Goal: Task Accomplishment & Management: Manage account settings

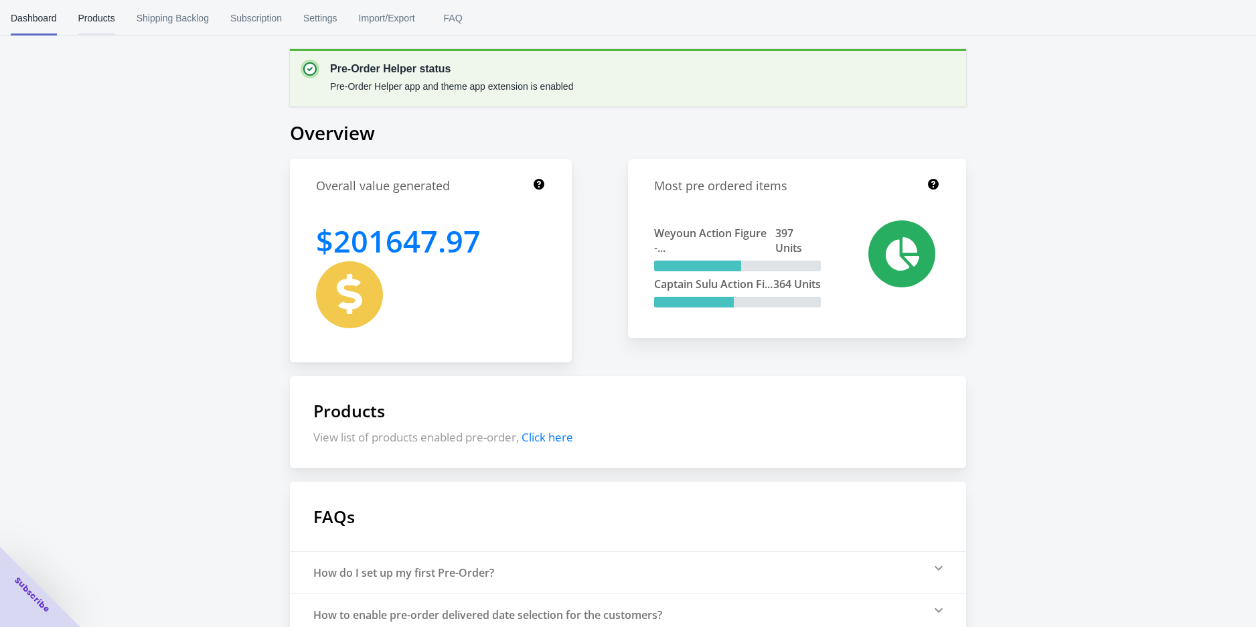
click at [78, 21] on span "Products" at bounding box center [96, 18] width 37 height 35
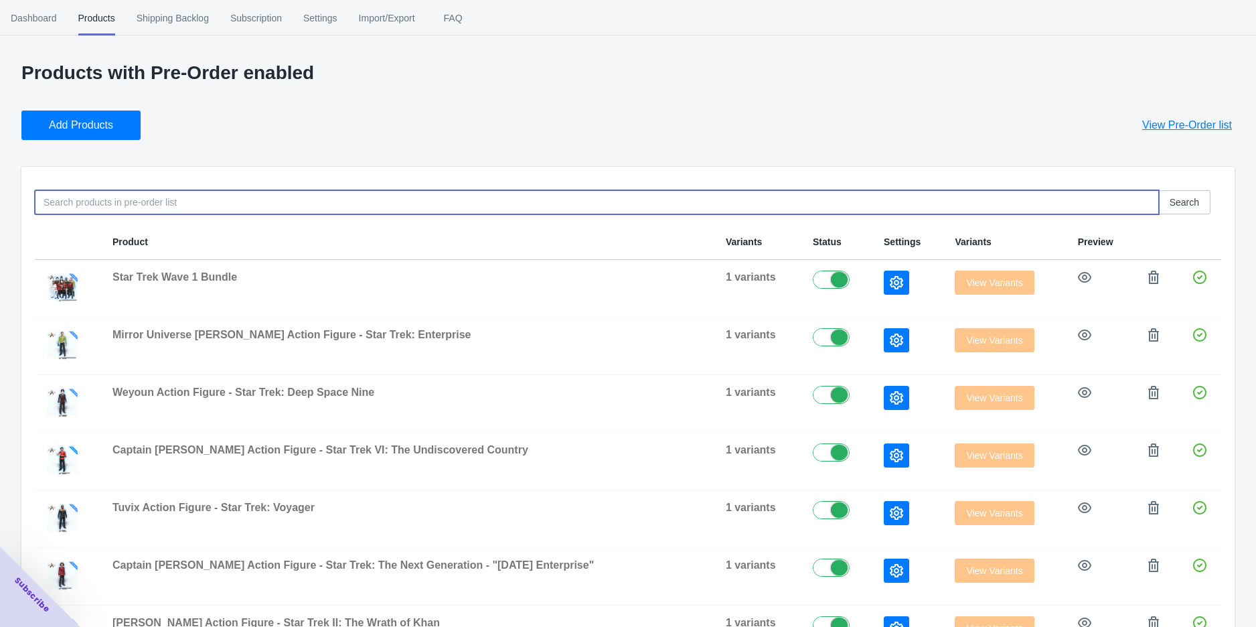
click at [185, 210] on input at bounding box center [597, 202] width 1124 height 24
click at [873, 271] on td at bounding box center [908, 289] width 71 height 58
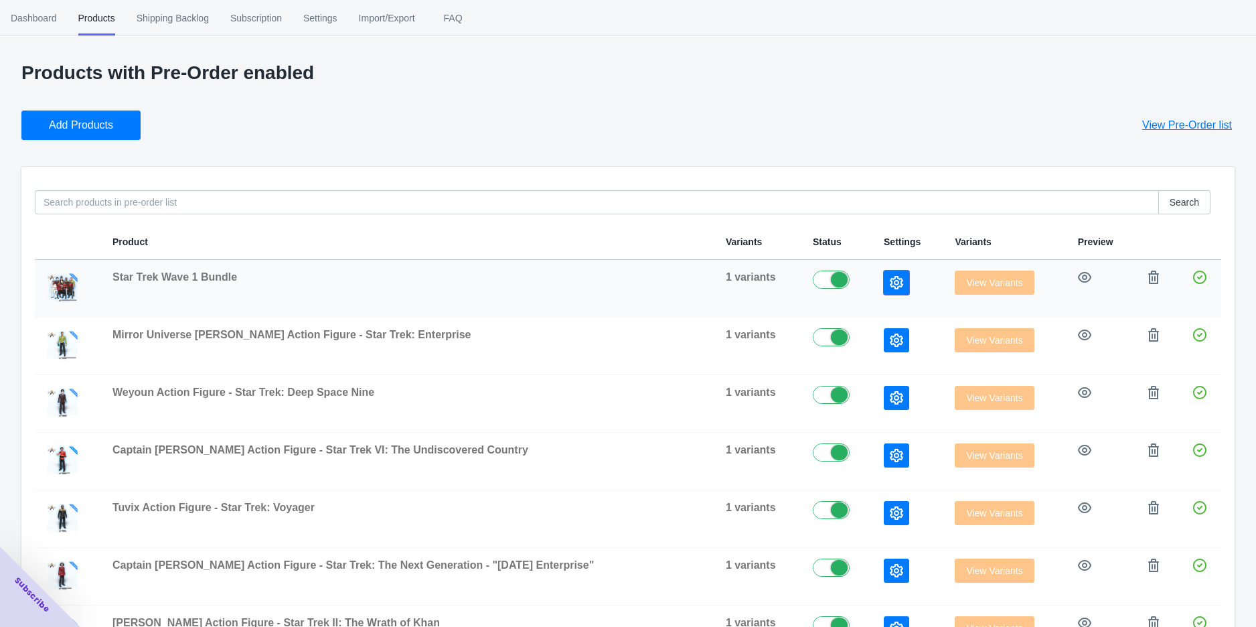
click at [884, 276] on button "button" at bounding box center [896, 283] width 25 height 24
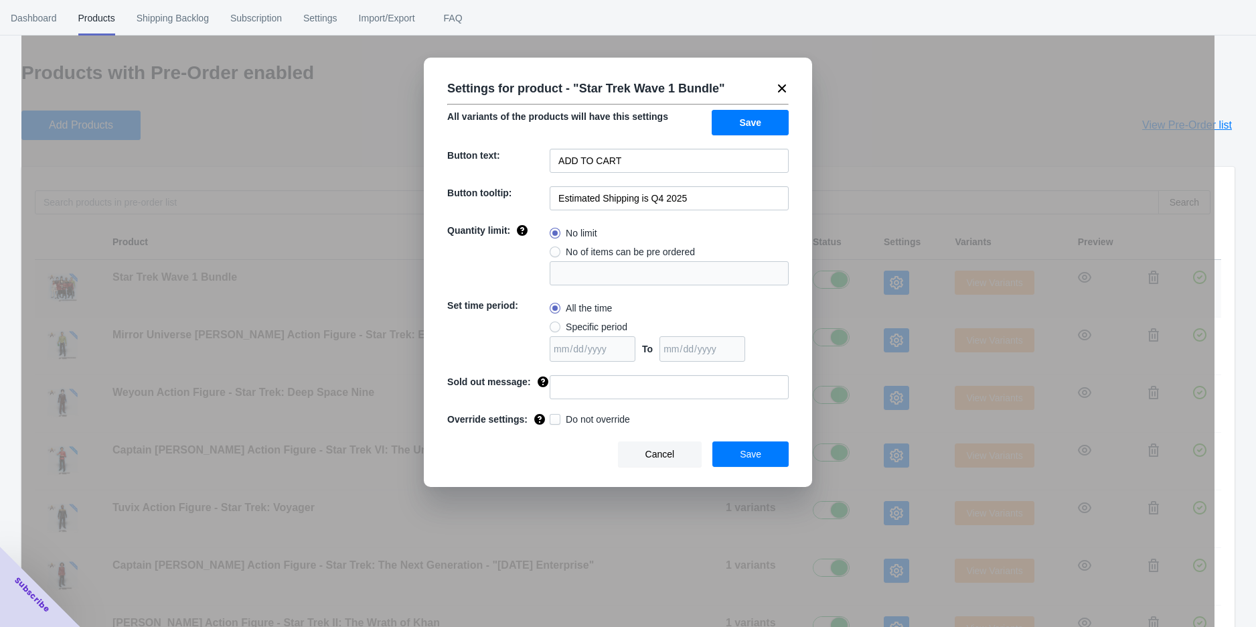
click at [872, 276] on div "Settings for product - " Star Trek Wave 1 Bundle " All variants of the products…" at bounding box center [617, 346] width 1193 height 627
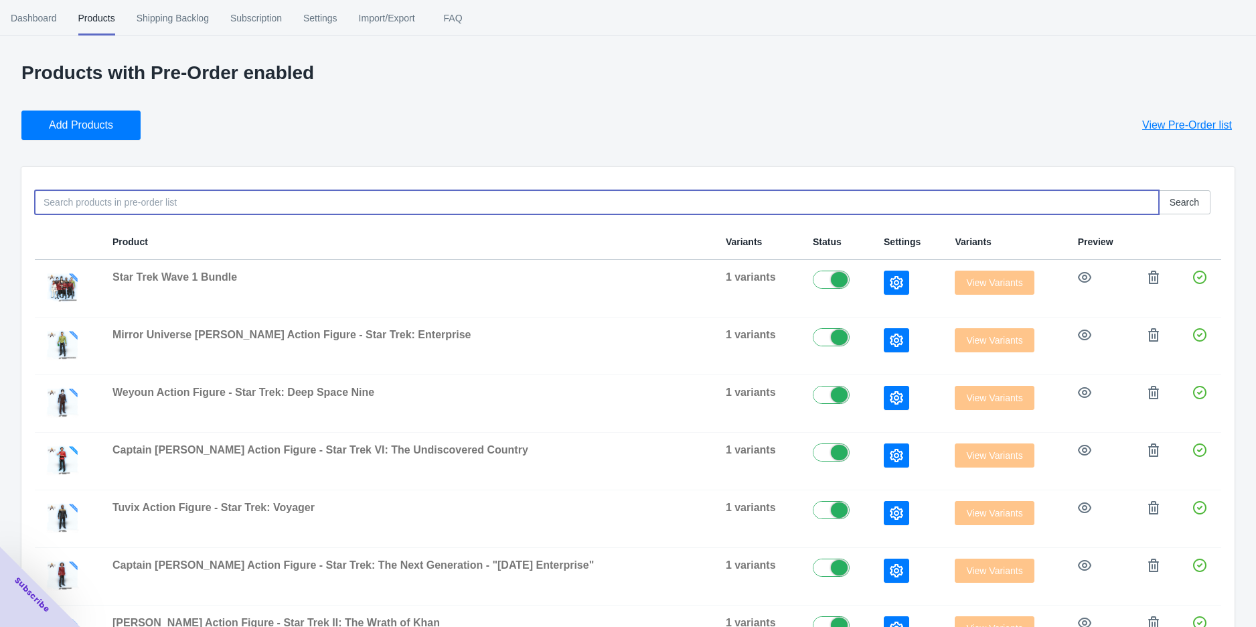
click at [312, 209] on input at bounding box center [597, 202] width 1124 height 24
type input "biker mice"
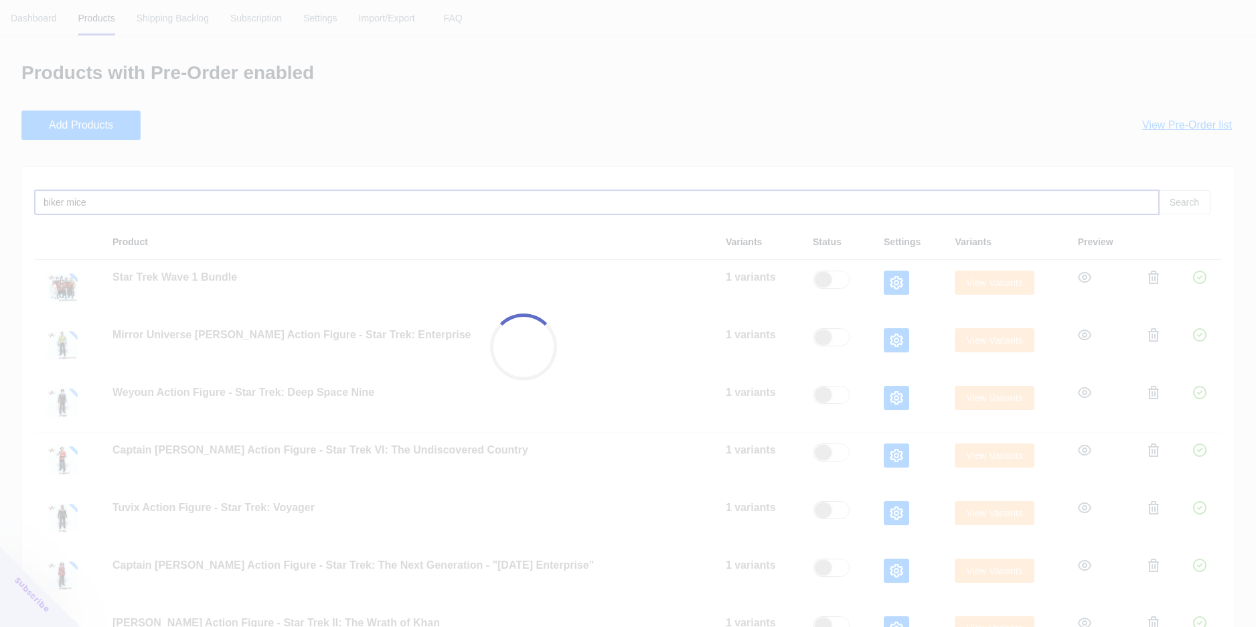
checkbox input "false"
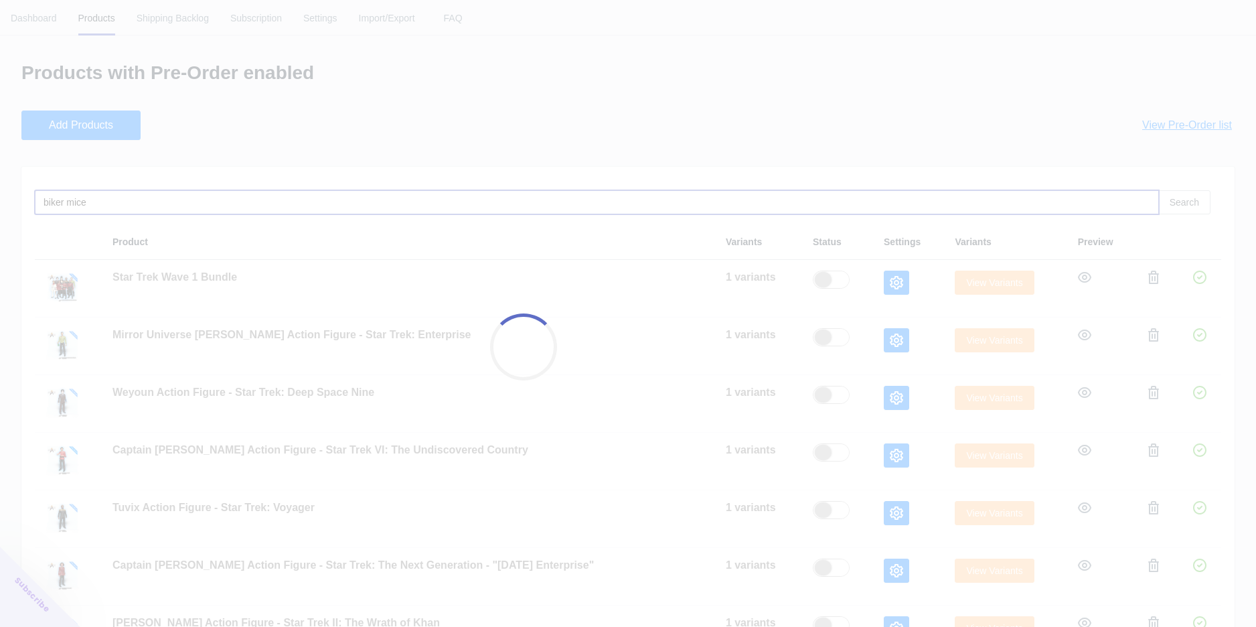
checkbox input "false"
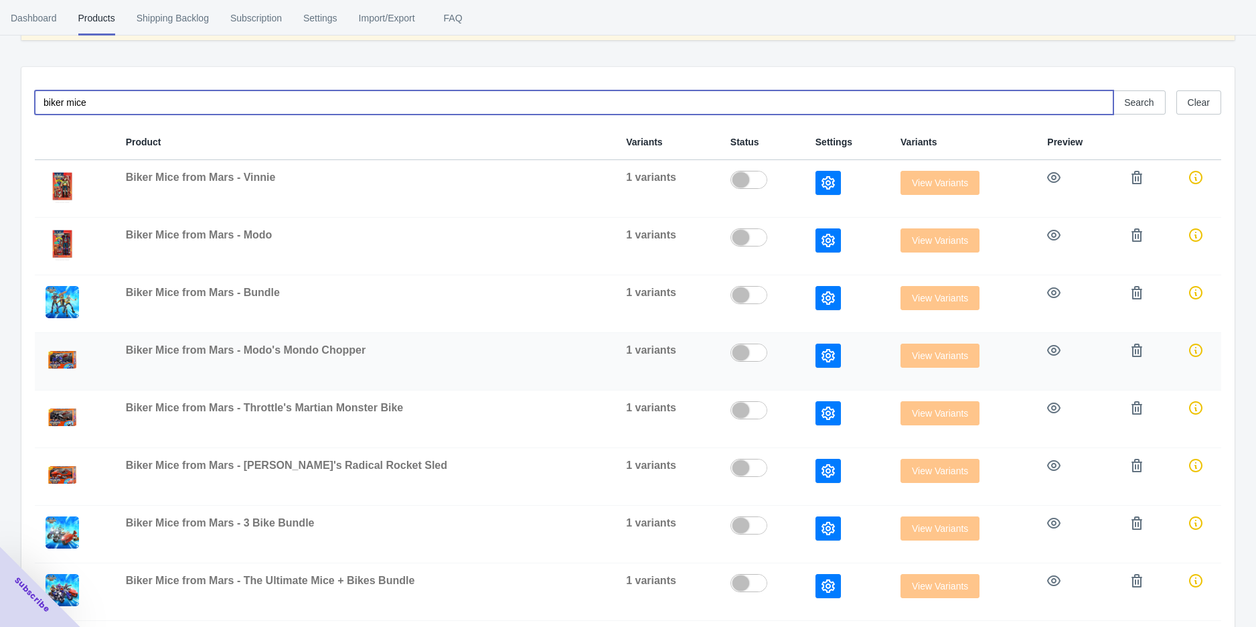
scroll to position [202, 0]
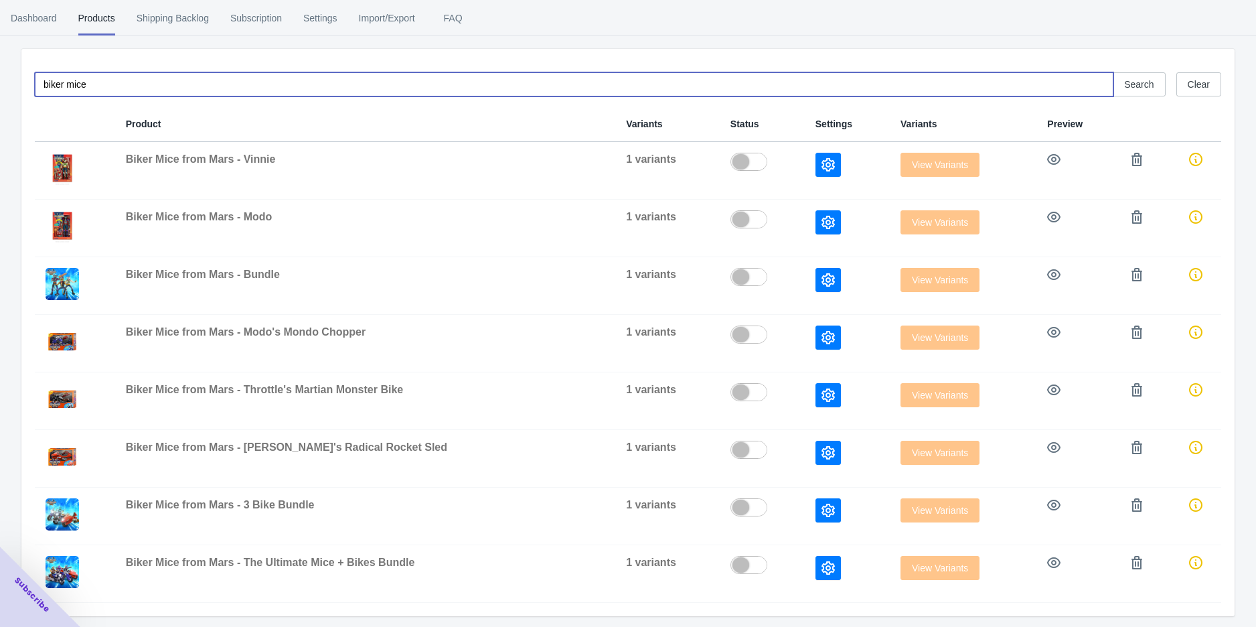
drag, startPoint x: 97, startPoint y: 78, endPoint x: 8, endPoint y: 68, distance: 89.6
click at [8, 69] on div "Products with Pre-Order enabled Add Products View Pre-Order list Pre-Order is n…" at bounding box center [628, 244] width 1256 height 769
type input "wave 2"
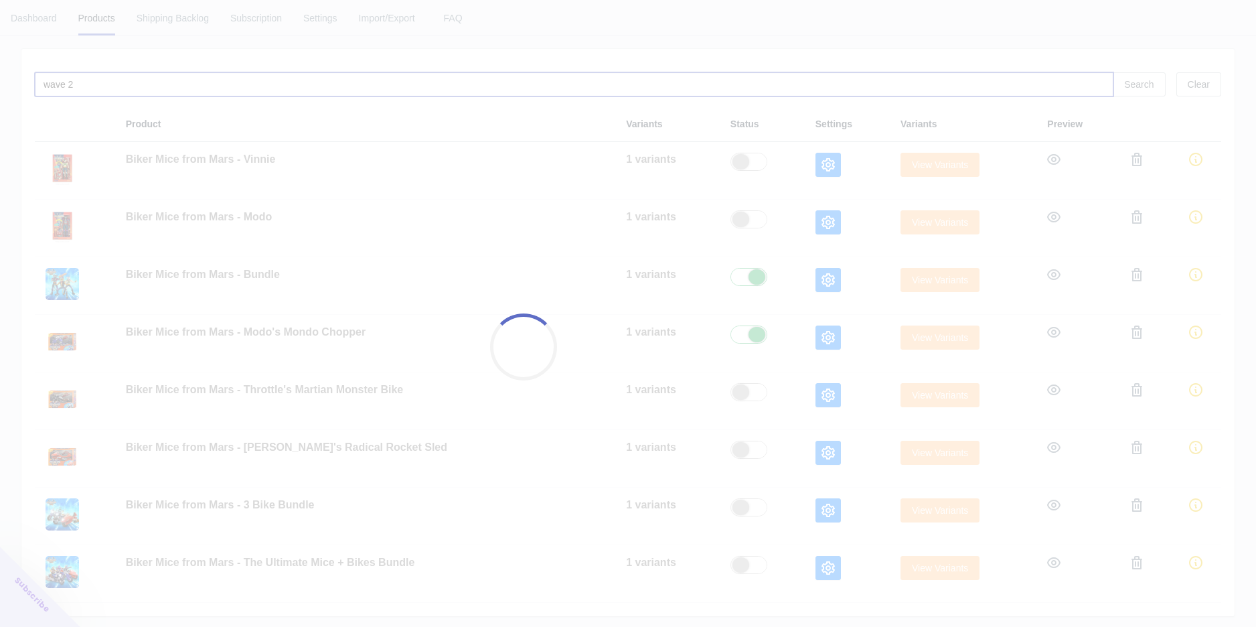
checkbox input "true"
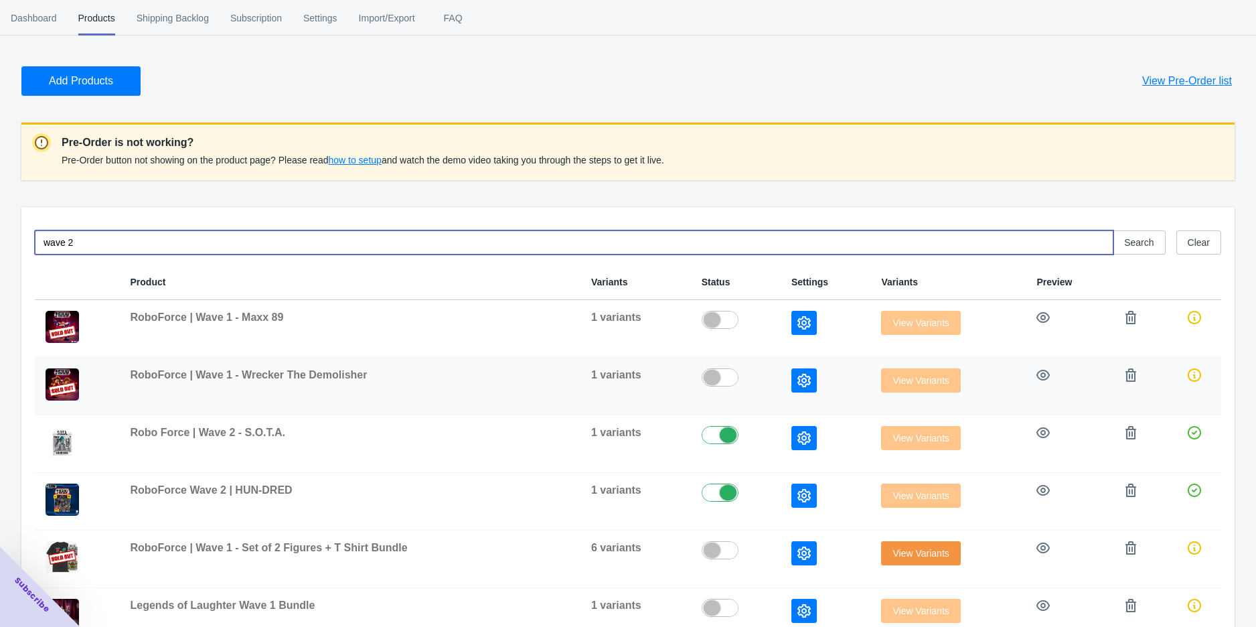
scroll to position [145, 0]
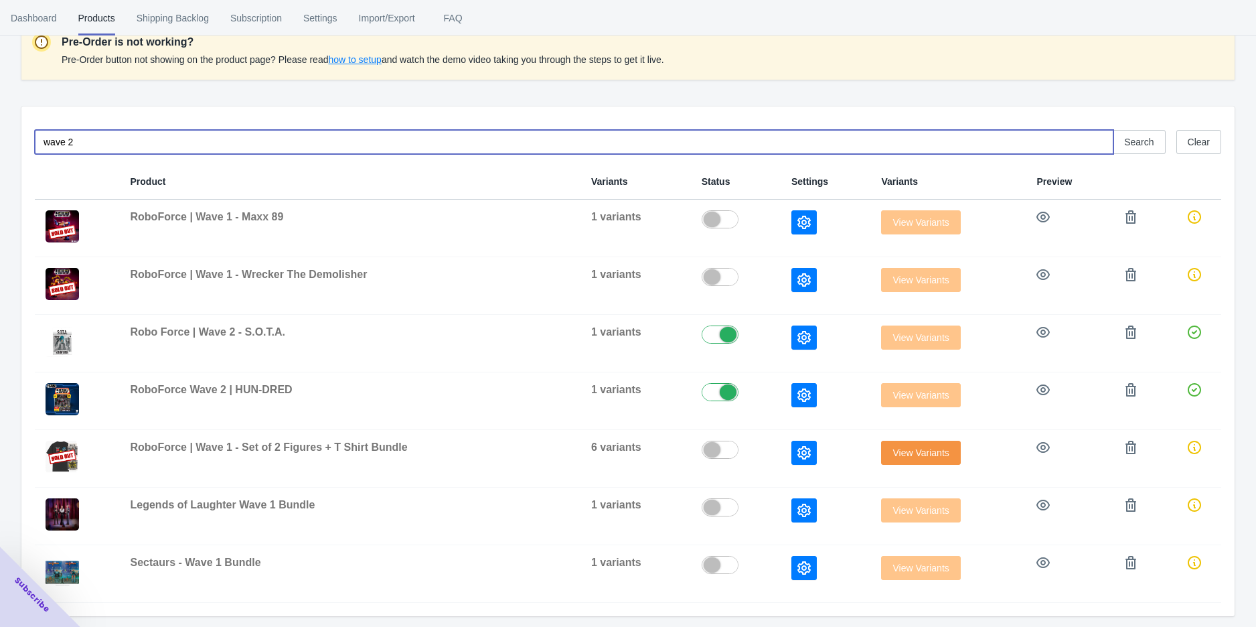
drag, startPoint x: 97, startPoint y: 137, endPoint x: 17, endPoint y: 129, distance: 80.2
click at [17, 129] on div "Products with Pre-Order enabled Add Products View Pre-Order list Pre-Order is n…" at bounding box center [628, 274] width 1256 height 712
type input "biker mice from mars"
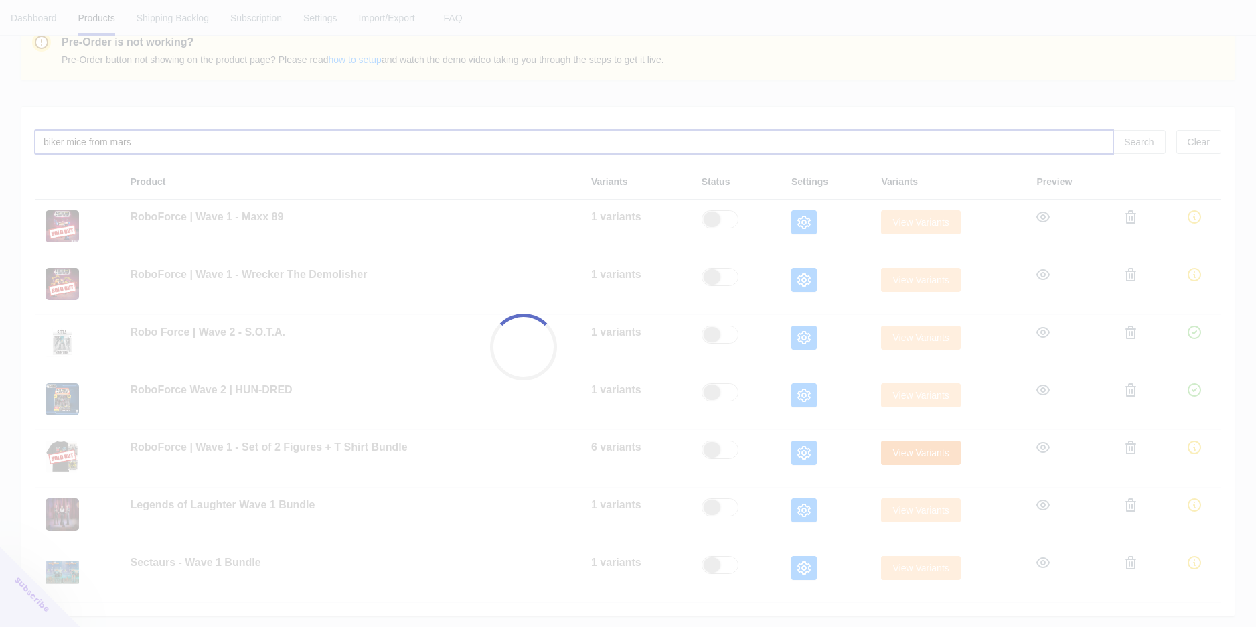
checkbox input "false"
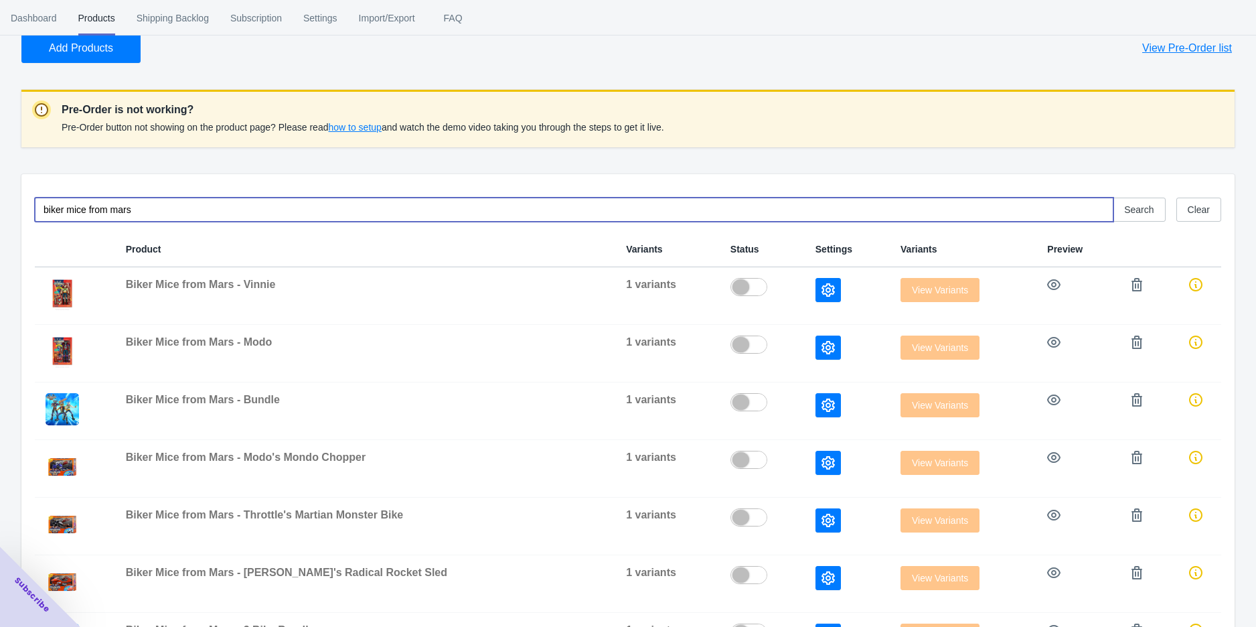
scroll to position [0, 0]
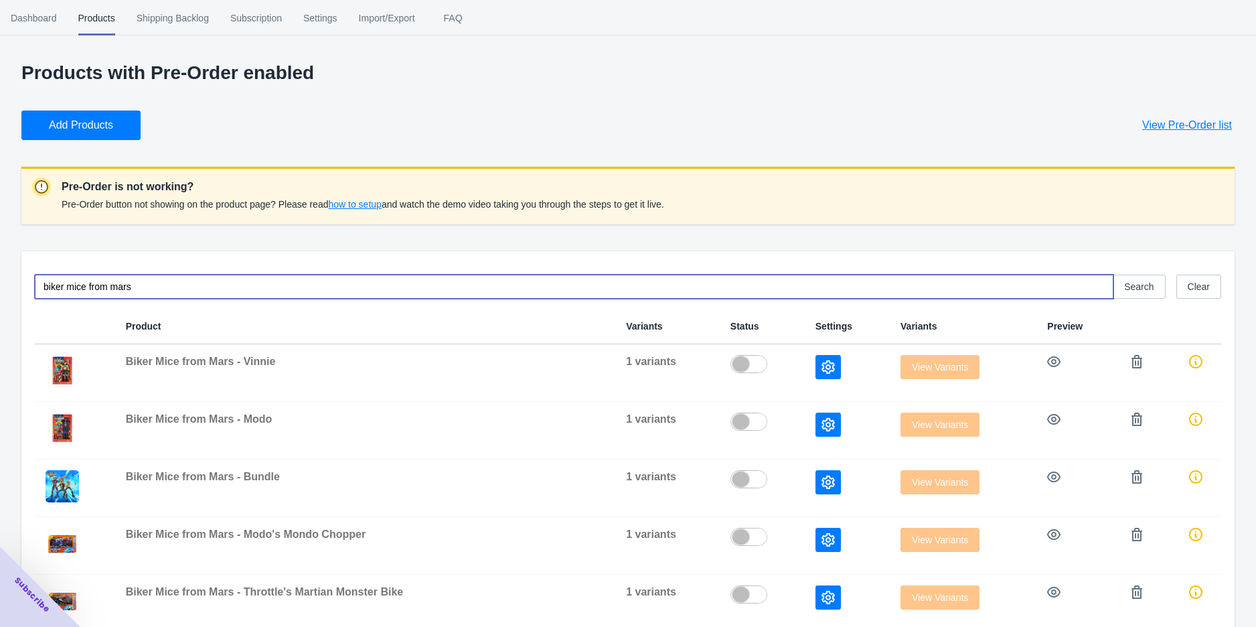
type input "biker mice from mars"
click at [9, 116] on div "Products with Pre-Order enabled Add Products View Pre-Order list Pre-Order is n…" at bounding box center [628, 533] width 1256 height 942
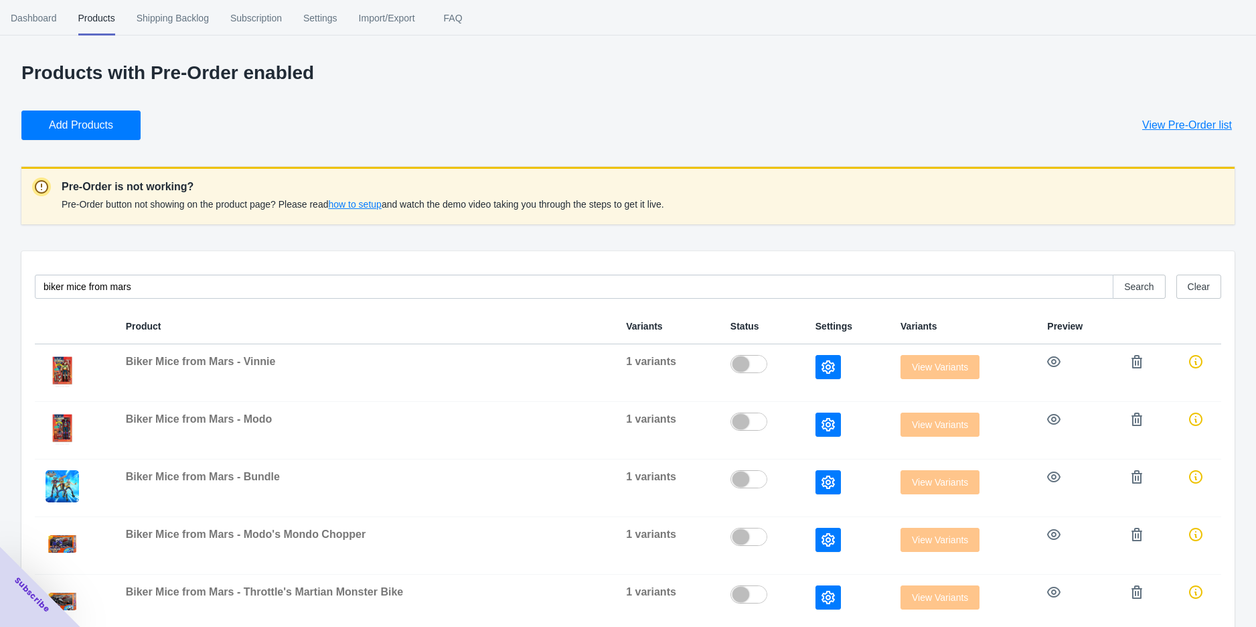
click at [76, 125] on span "Add Products" at bounding box center [81, 125] width 64 height 13
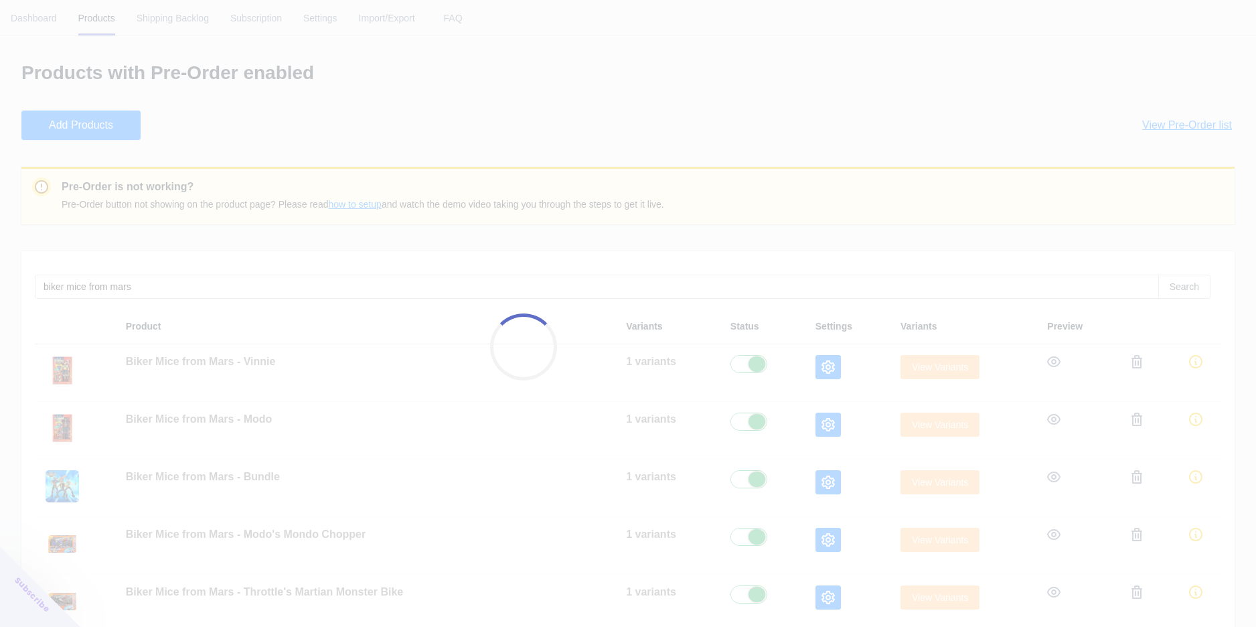
checkbox input "true"
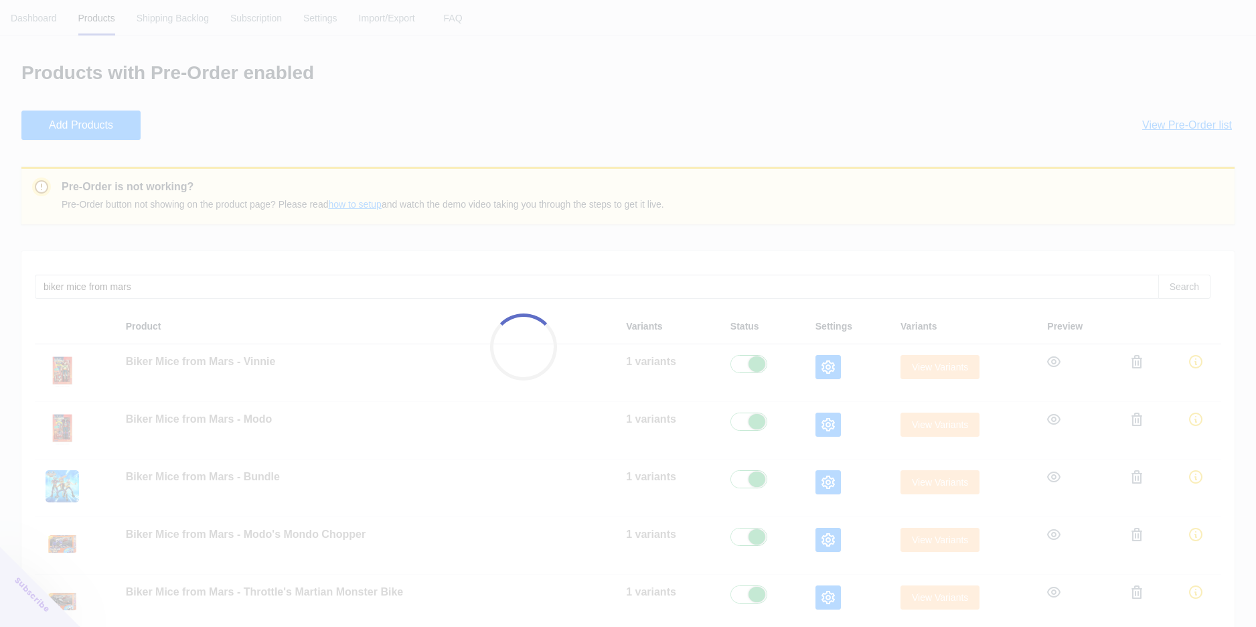
checkbox input "true"
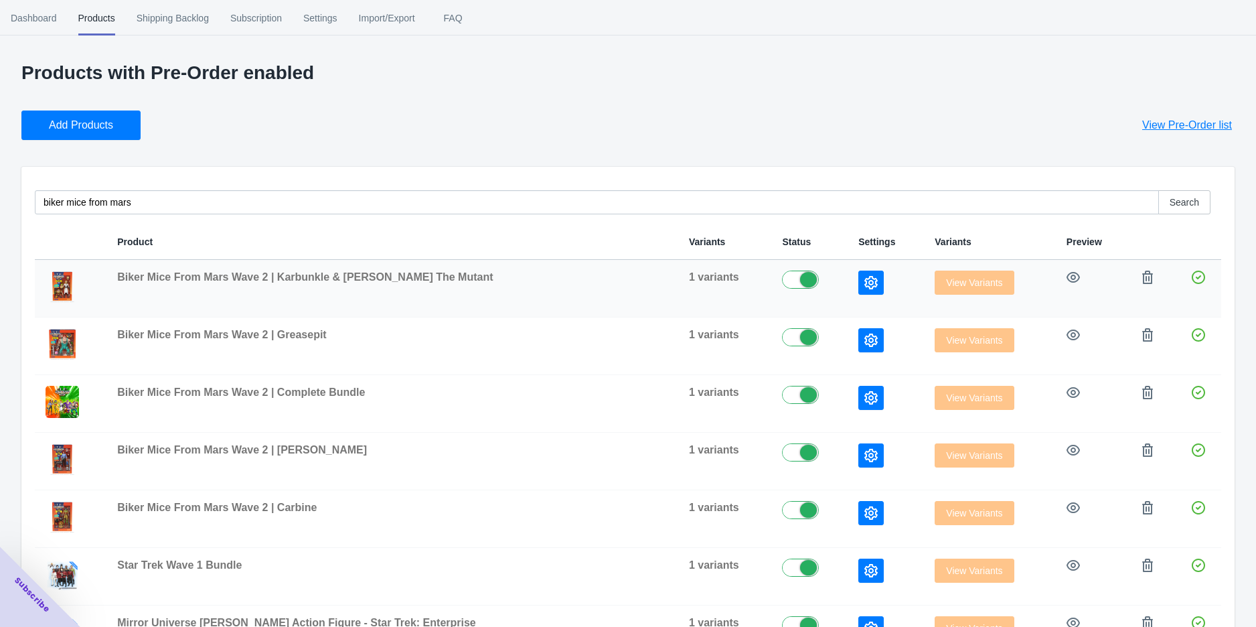
click at [865, 278] on icon "button" at bounding box center [871, 282] width 13 height 13
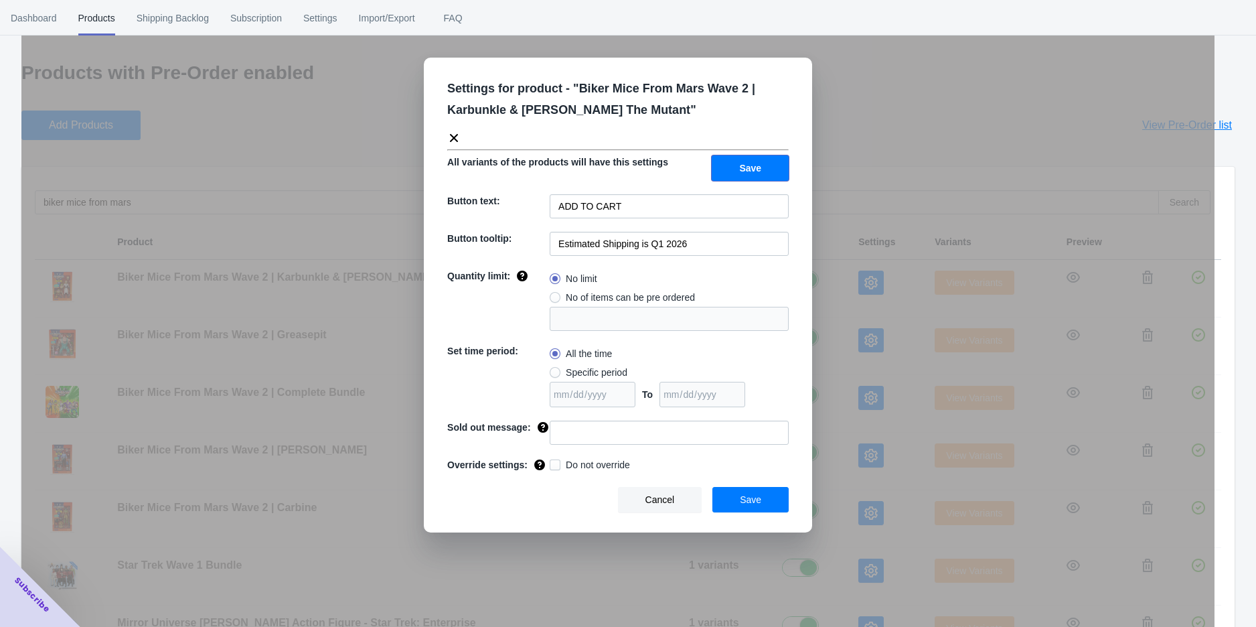
click at [745, 158] on button "Save" at bounding box center [750, 167] width 77 height 25
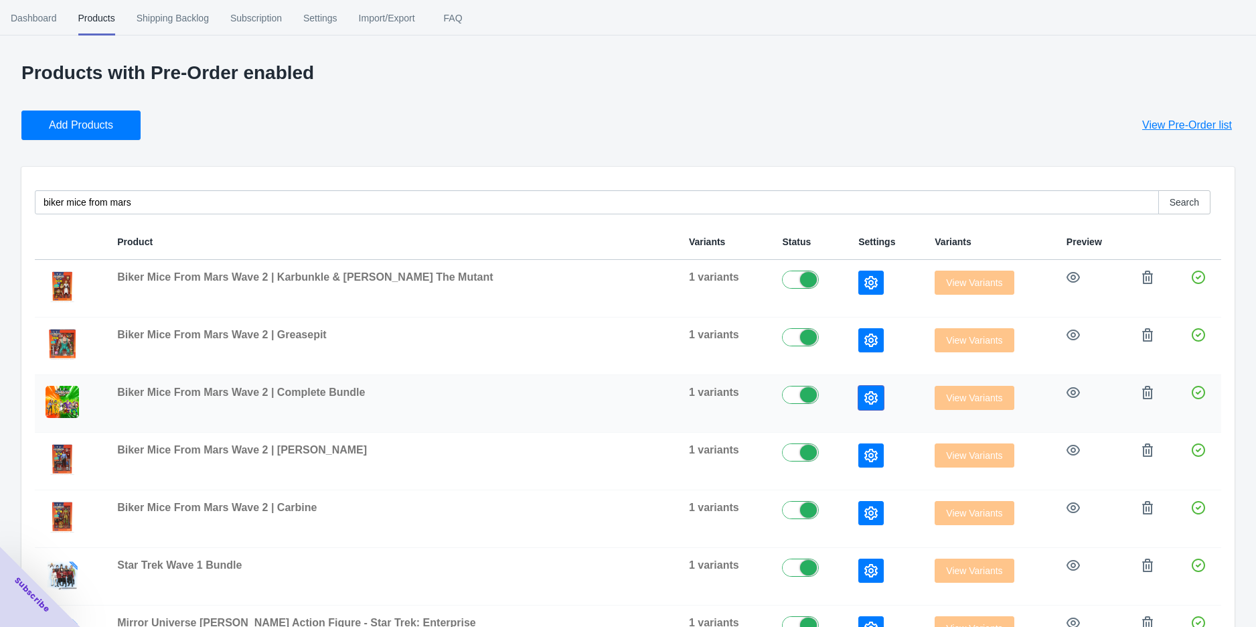
click at [859, 388] on button "button" at bounding box center [871, 398] width 25 height 24
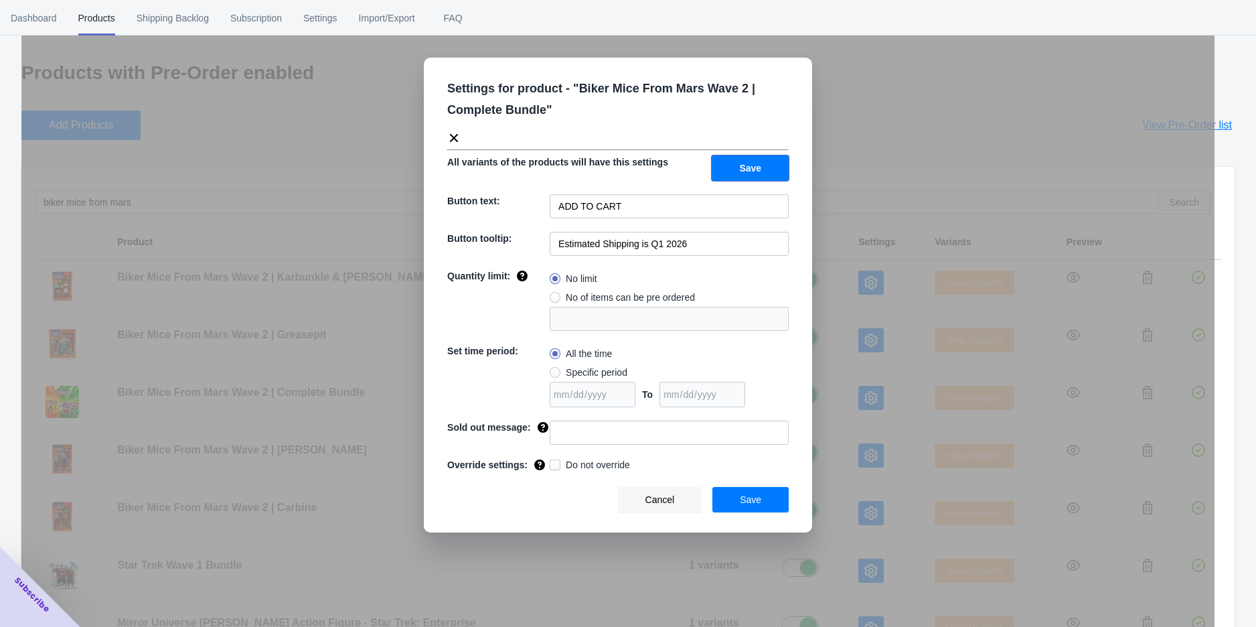
click at [753, 155] on button "Save" at bounding box center [750, 167] width 77 height 25
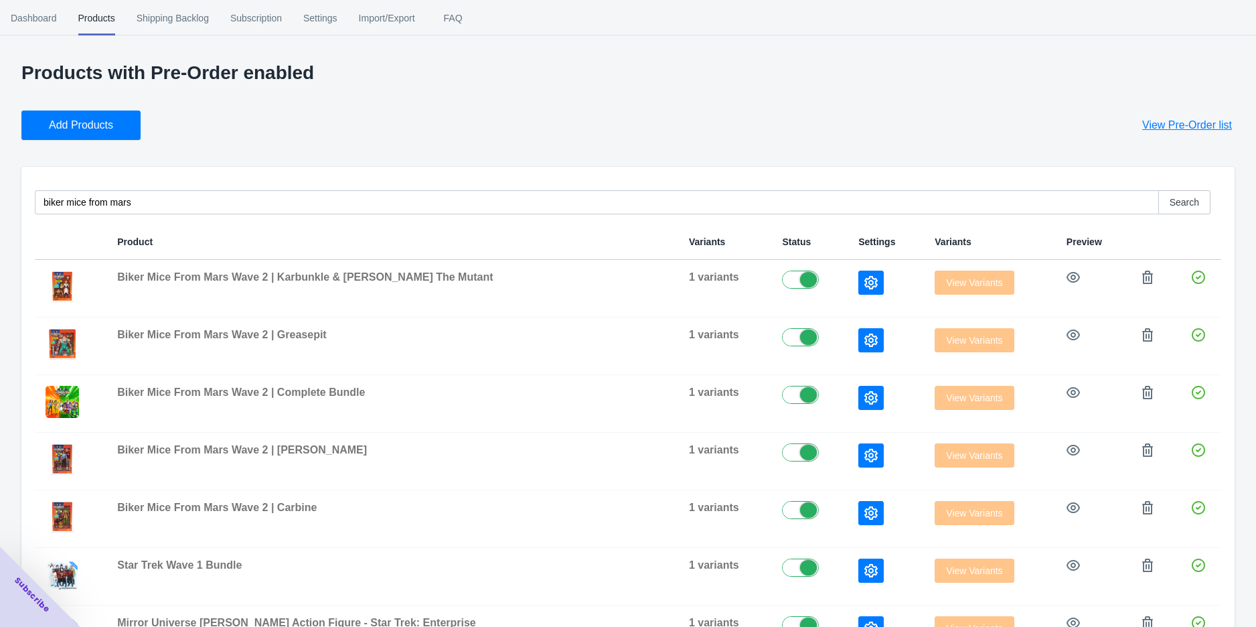
scroll to position [149, 0]
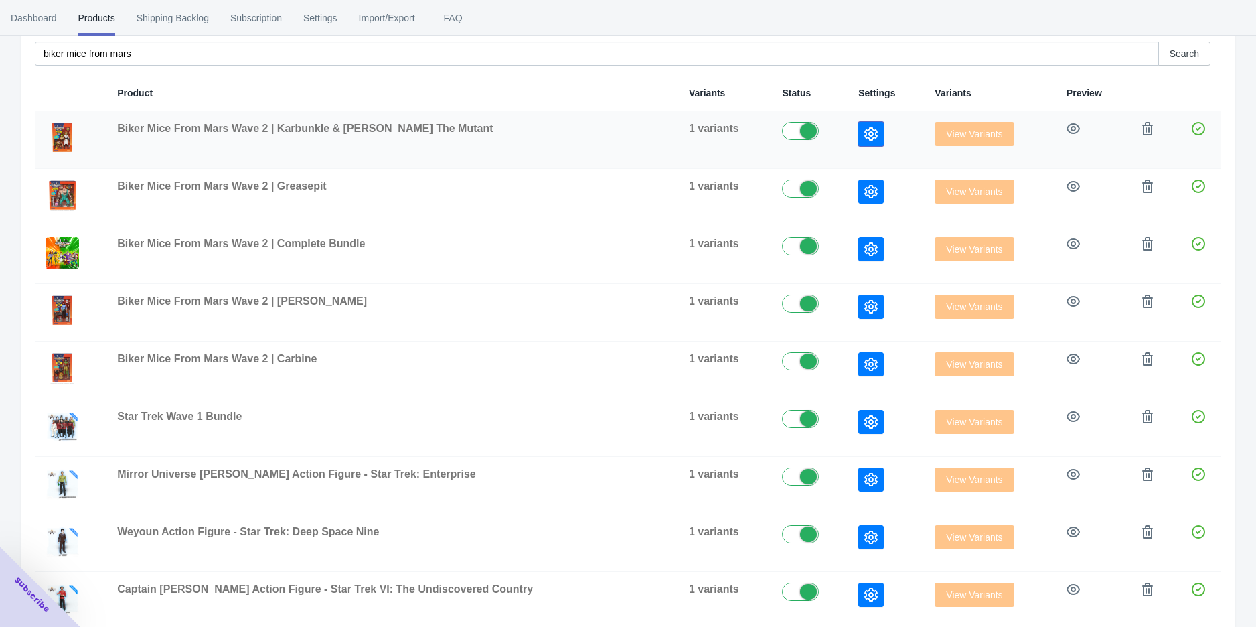
click at [865, 135] on icon "button" at bounding box center [871, 133] width 13 height 13
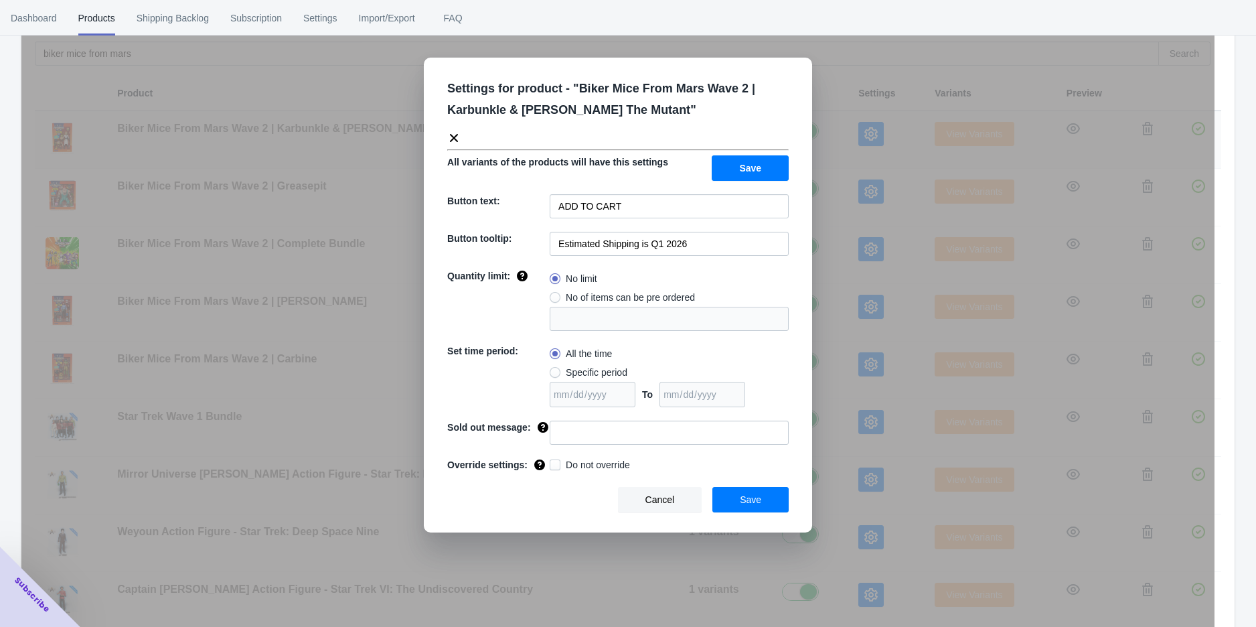
click at [834, 135] on div "Settings for product - " Biker Mice From Mars Wave 2 | Karbunkle & [PERSON_NAME…" at bounding box center [617, 346] width 1193 height 627
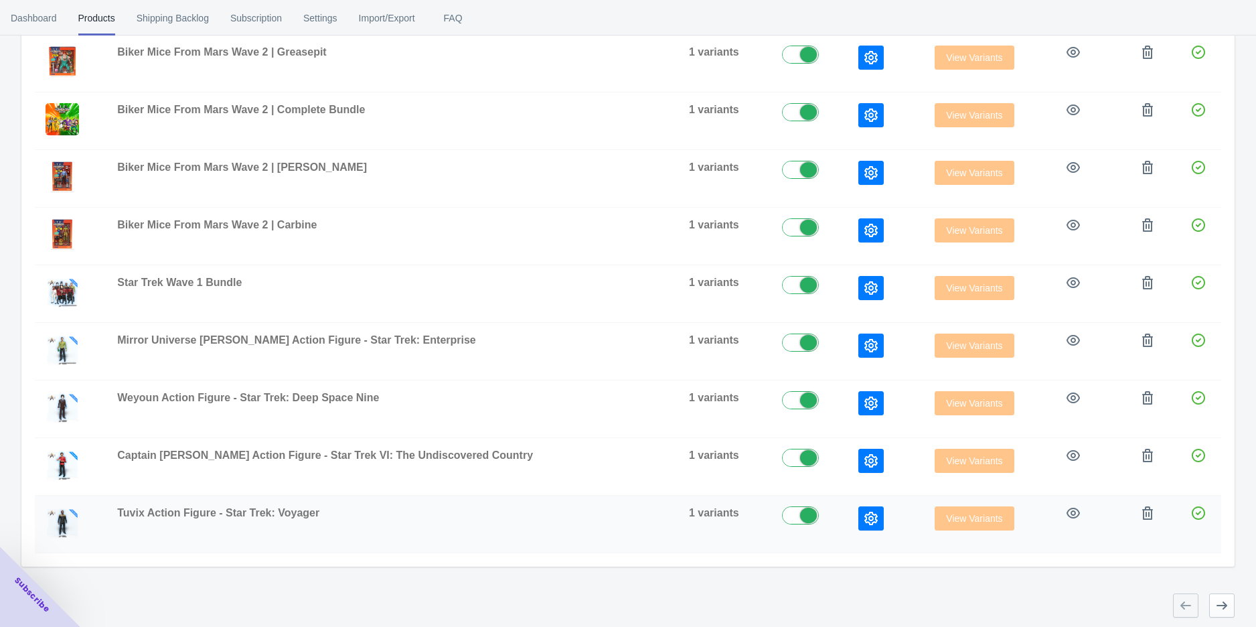
scroll to position [283, 0]
click at [865, 520] on icon "button" at bounding box center [871, 517] width 13 height 13
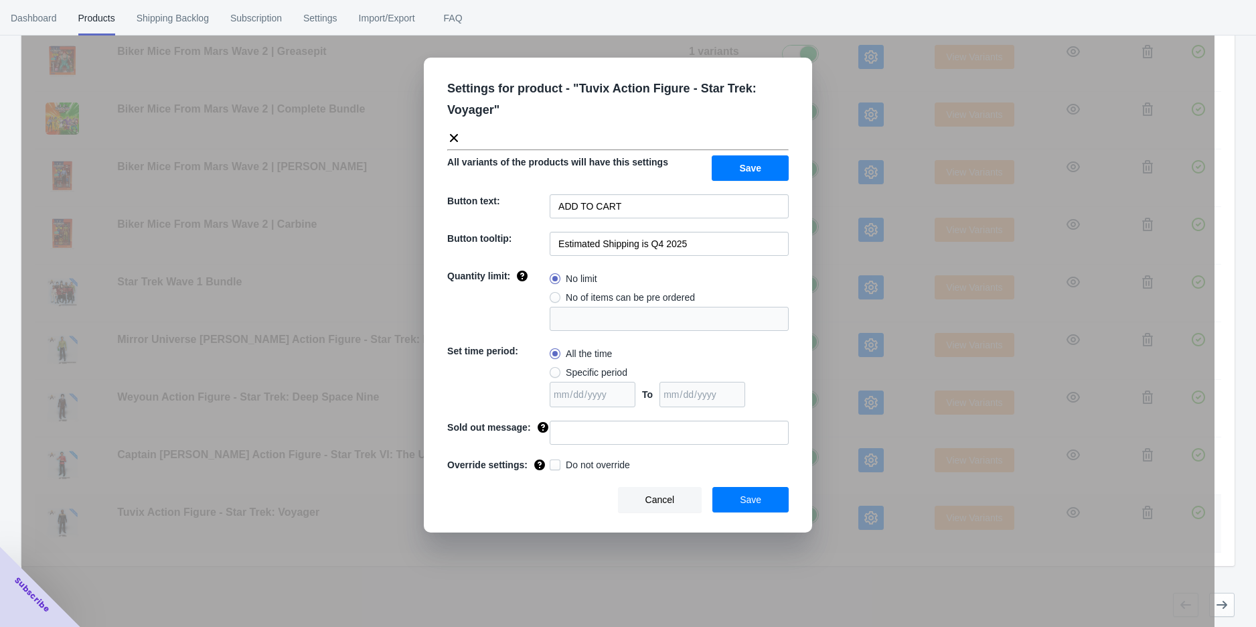
click at [836, 520] on div "Settings for product - " Tuvix Action Figure - Star Trek: Voyager " All variant…" at bounding box center [617, 346] width 1193 height 627
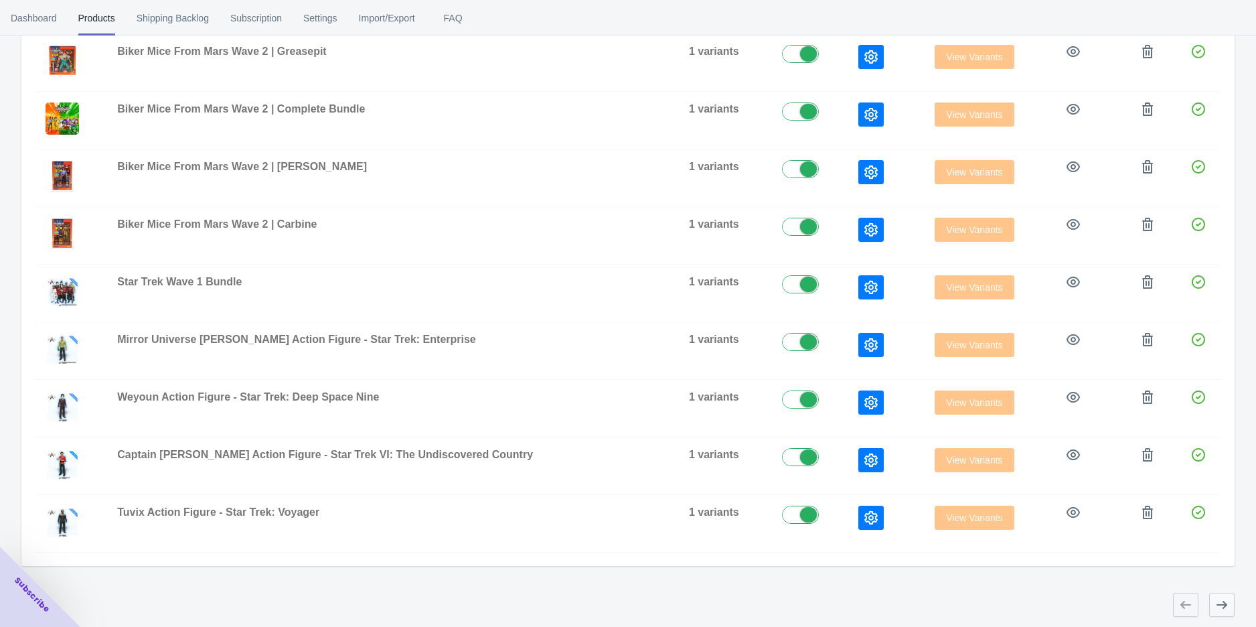
click at [1230, 604] on button "button" at bounding box center [1221, 605] width 25 height 24
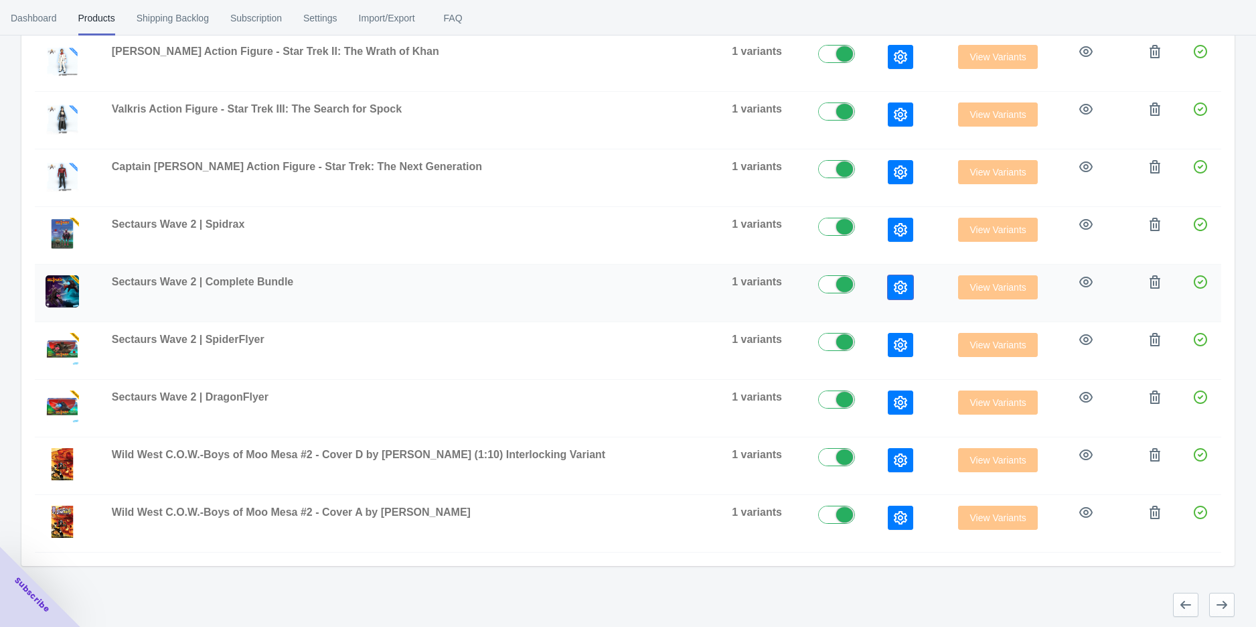
click at [894, 285] on icon "button" at bounding box center [900, 287] width 13 height 13
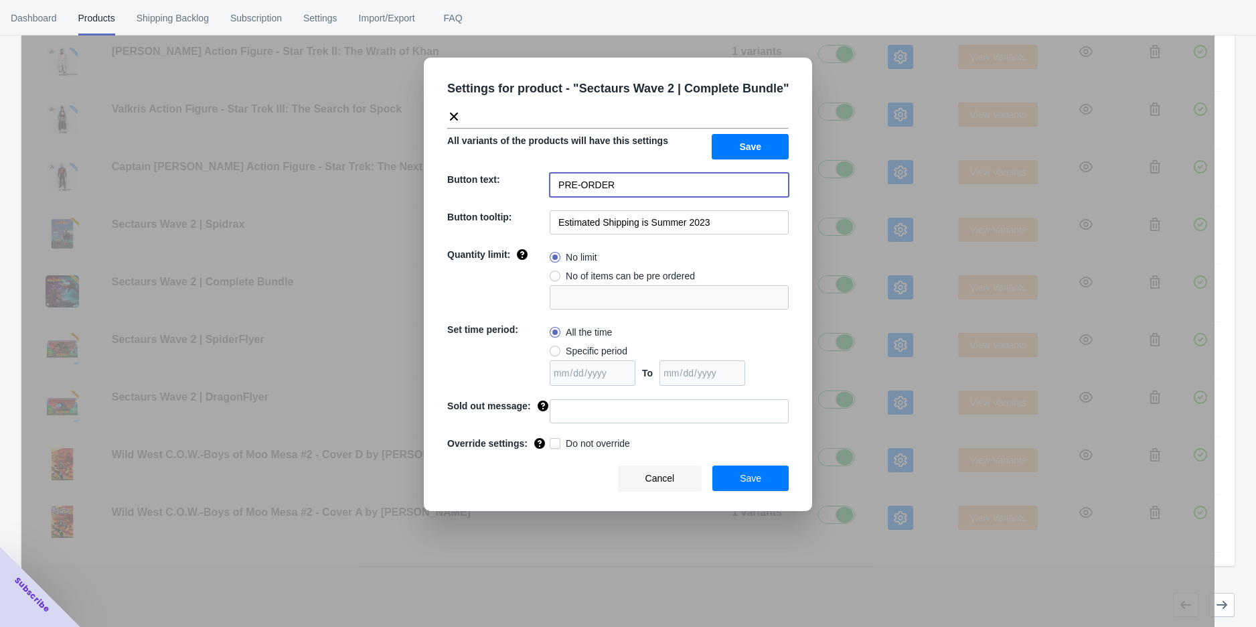
click at [644, 178] on input "PRE-ORDER" at bounding box center [669, 185] width 239 height 24
click at [717, 223] on input "Estimated Shipping is Summer 2023" at bounding box center [669, 222] width 239 height 24
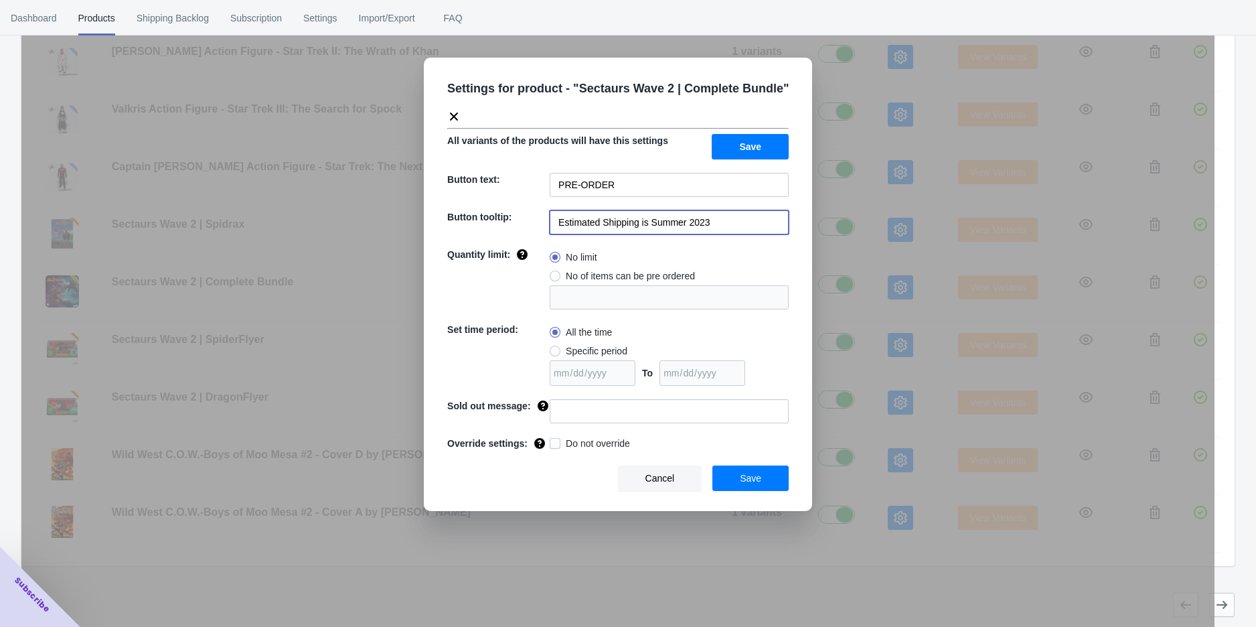
drag, startPoint x: 719, startPoint y: 223, endPoint x: 652, endPoint y: 219, distance: 67.1
click at [652, 219] on input "Estimated Shipping is Summer 2023" at bounding box center [669, 222] width 239 height 24
type input "Estimated Shipping is Q2 2026"
click at [741, 156] on button "Save" at bounding box center [750, 146] width 77 height 25
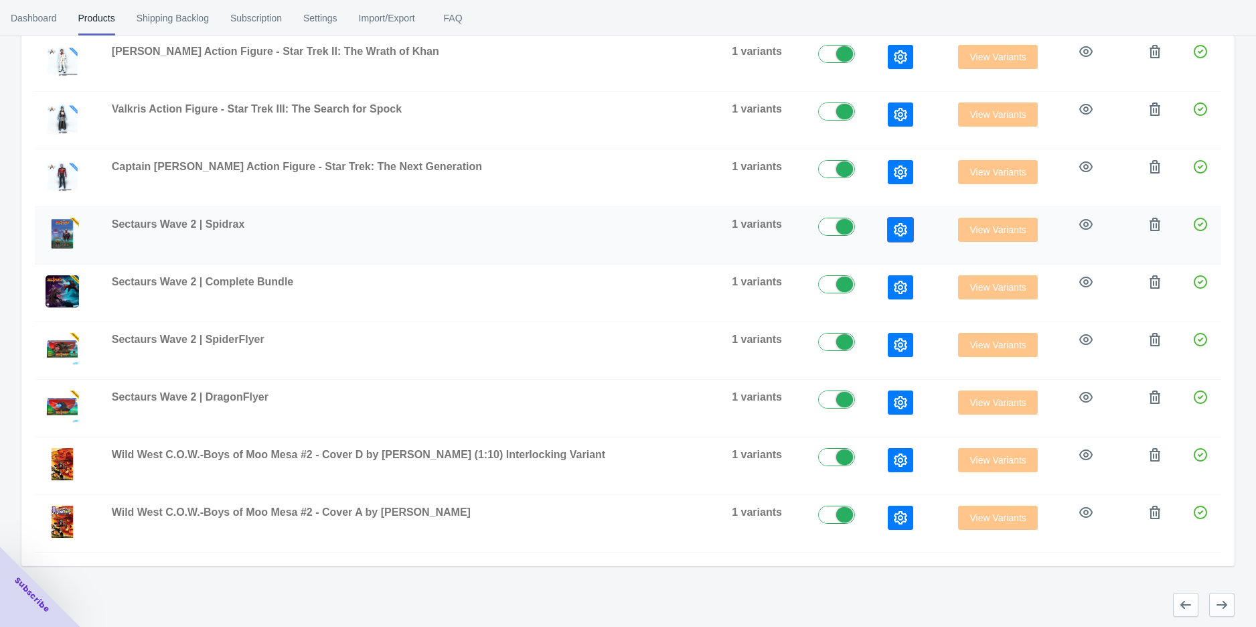
click at [894, 228] on icon "button" at bounding box center [900, 229] width 13 height 13
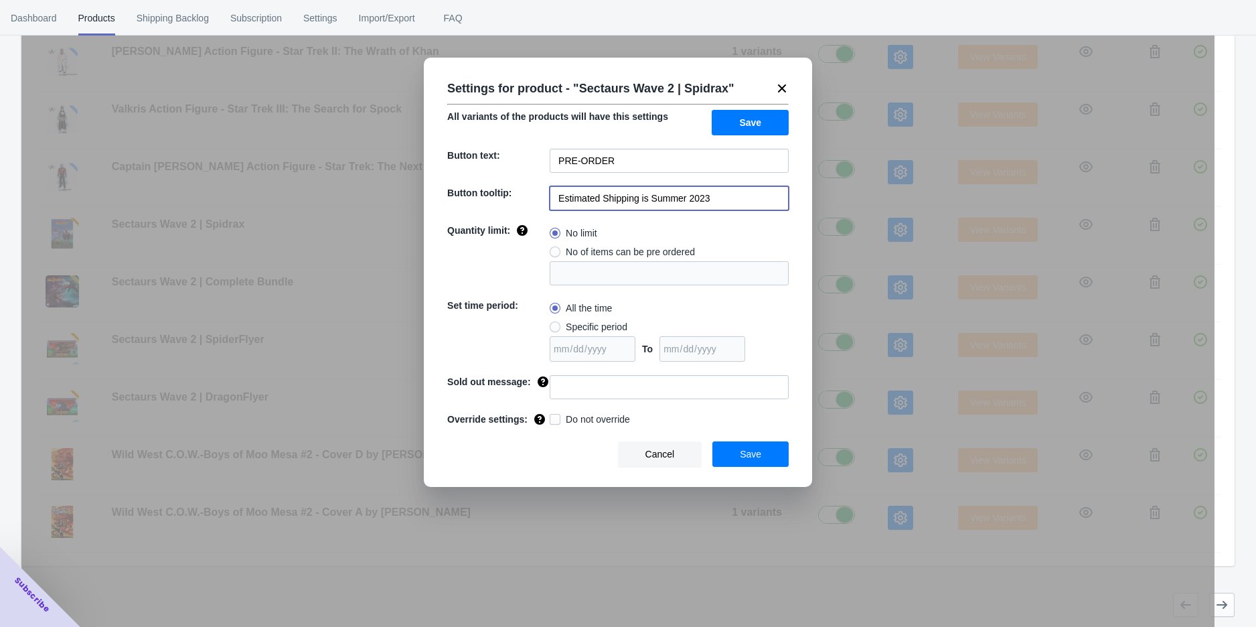
drag, startPoint x: 731, startPoint y: 202, endPoint x: 650, endPoint y: 196, distance: 80.6
click at [650, 196] on input "Estimated Shipping is Summer 2023" at bounding box center [669, 198] width 239 height 24
type input "Estimated Shipping is Q2 2026"
click at [627, 171] on input "PRE-ORDER" at bounding box center [669, 161] width 239 height 24
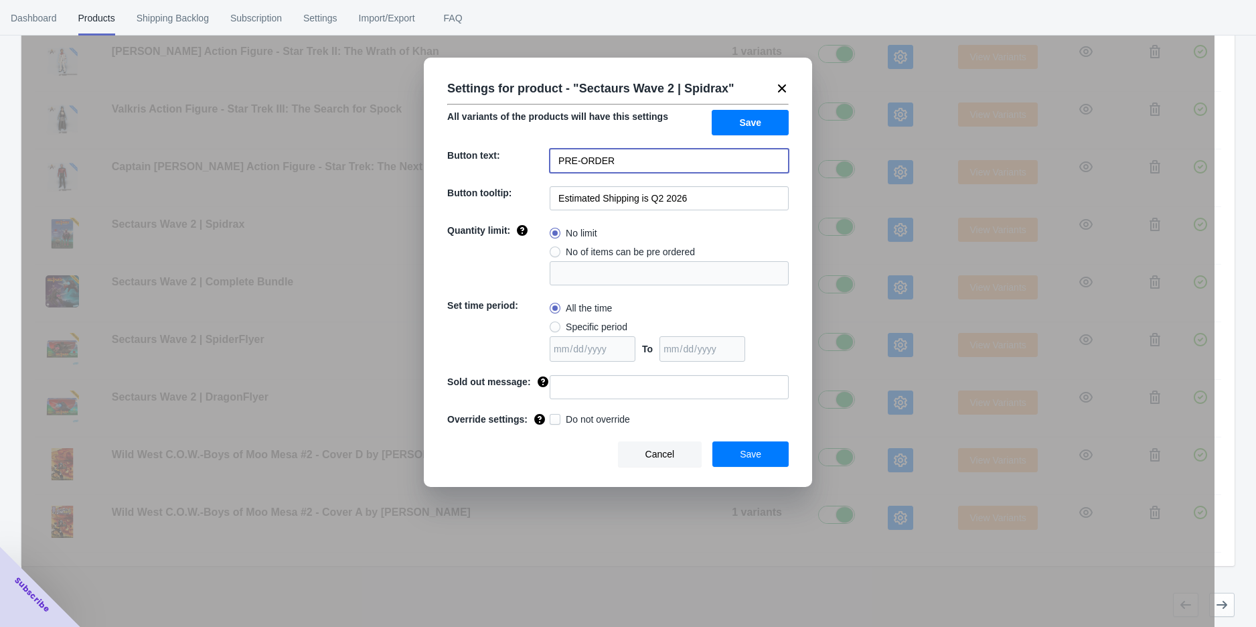
click at [627, 171] on input "PRE-ORDER" at bounding box center [669, 161] width 239 height 24
type input "ADD TO CART"
click at [729, 133] on button "Save" at bounding box center [750, 122] width 77 height 25
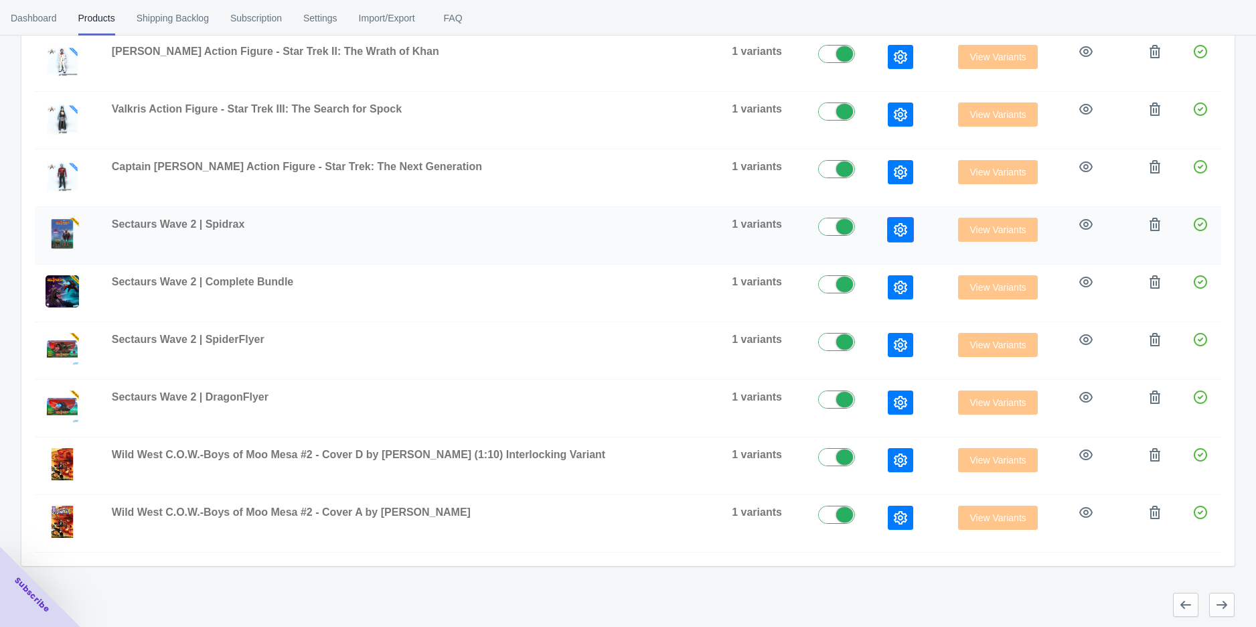
click at [888, 228] on button "button" at bounding box center [900, 230] width 25 height 24
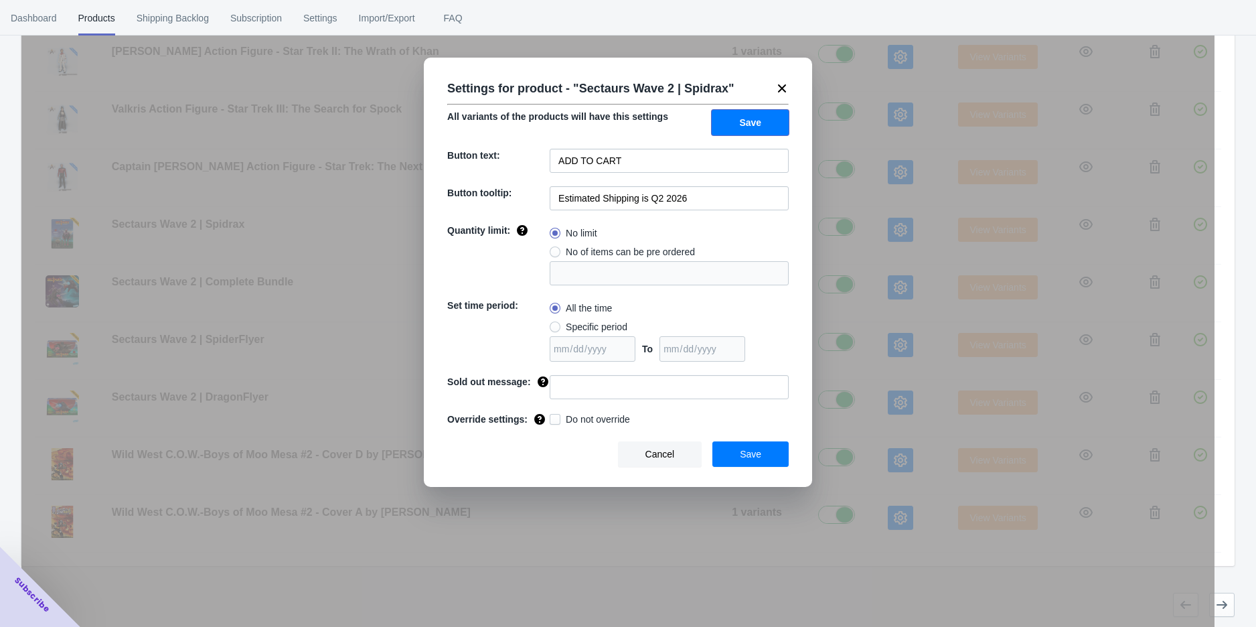
click at [752, 117] on span "Save" at bounding box center [750, 122] width 22 height 11
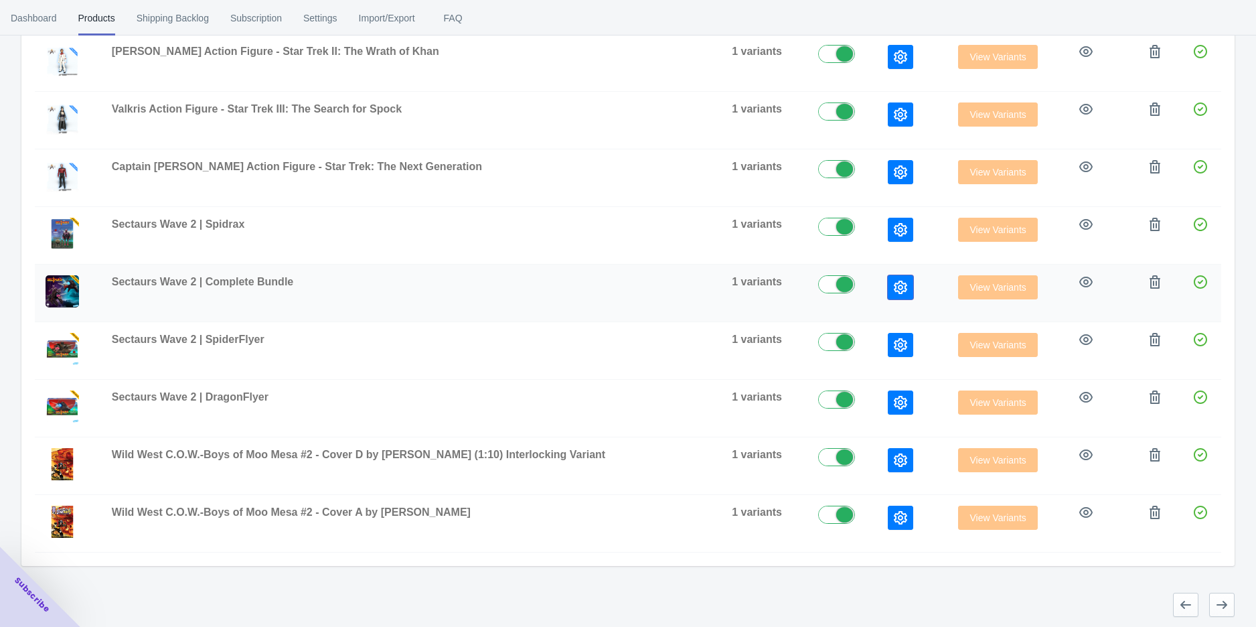
click at [894, 287] on icon "button" at bounding box center [900, 287] width 13 height 13
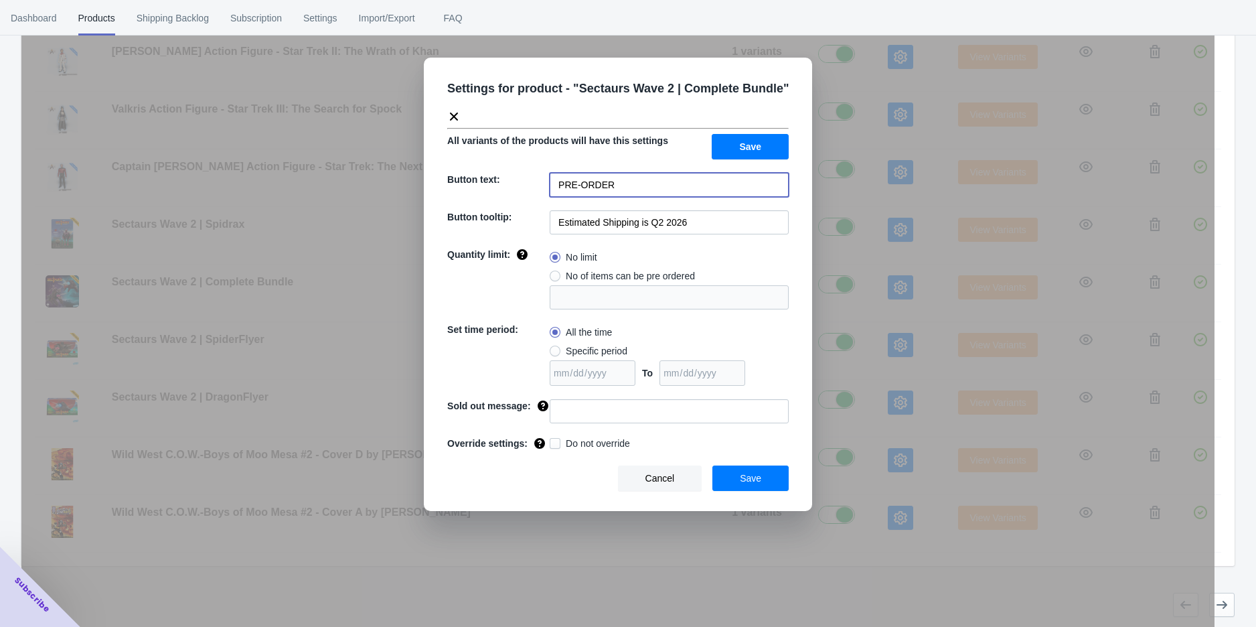
click at [638, 186] on input "PRE-ORDER" at bounding box center [669, 185] width 239 height 24
type input "ADD TO CART"
click at [771, 153] on button "Save" at bounding box center [750, 146] width 77 height 25
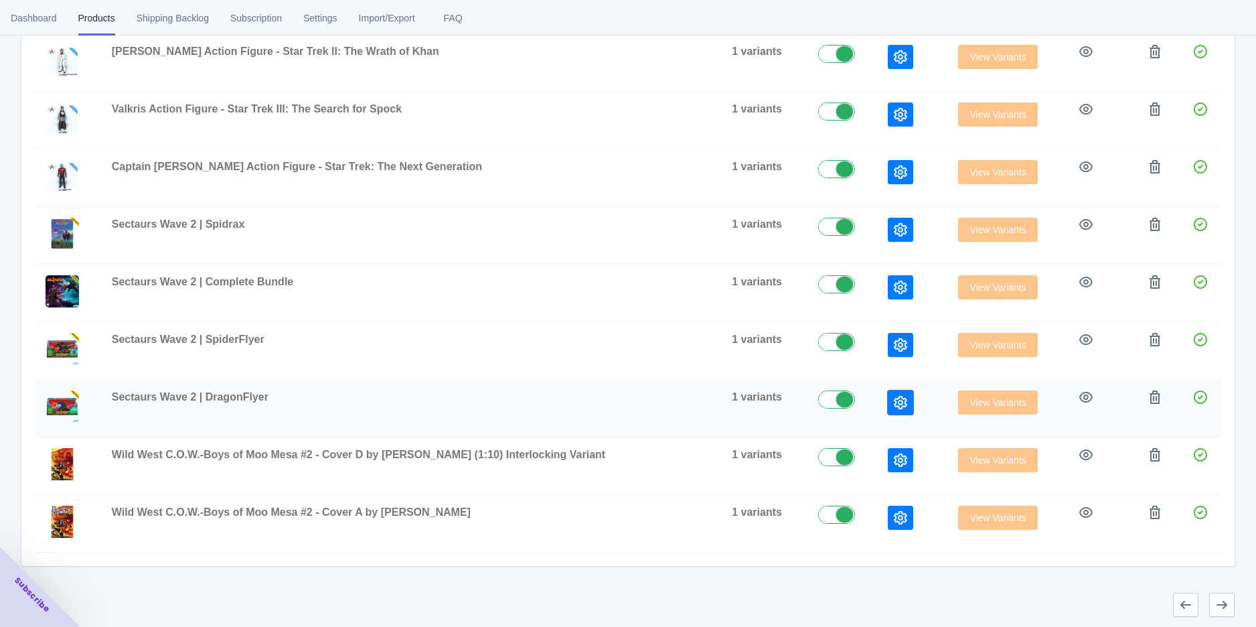
click at [894, 401] on icon "button" at bounding box center [900, 402] width 13 height 13
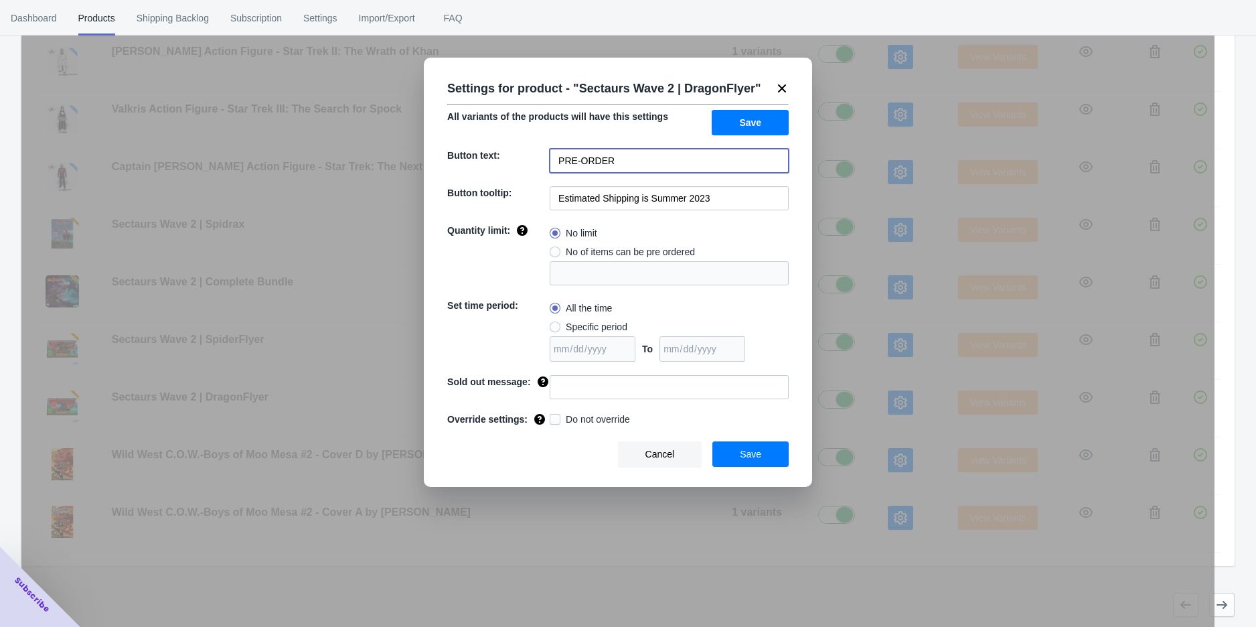
click at [640, 166] on input "PRE-ORDER" at bounding box center [669, 161] width 239 height 24
type input "ADD TO CART"
drag, startPoint x: 714, startPoint y: 205, endPoint x: 652, endPoint y: 196, distance: 62.9
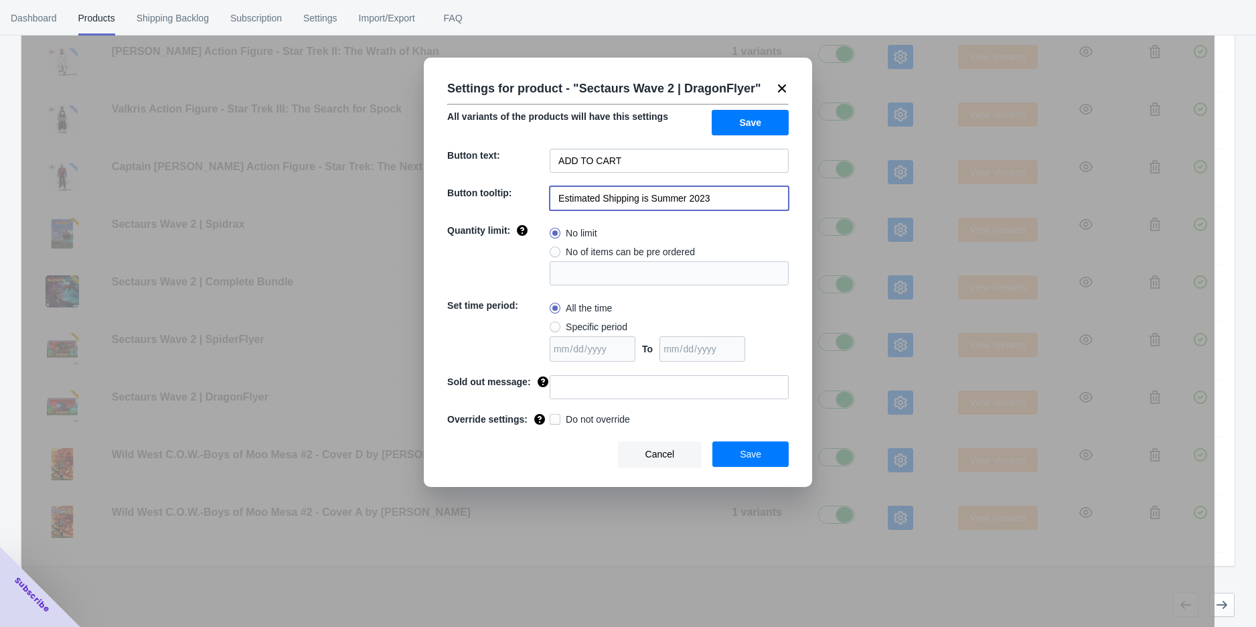
click at [652, 196] on input "Estimated Shipping is Summer 2023" at bounding box center [669, 198] width 239 height 24
type input "Estimated Shipping is Q2 2026"
click at [751, 117] on span "Save" at bounding box center [750, 122] width 22 height 11
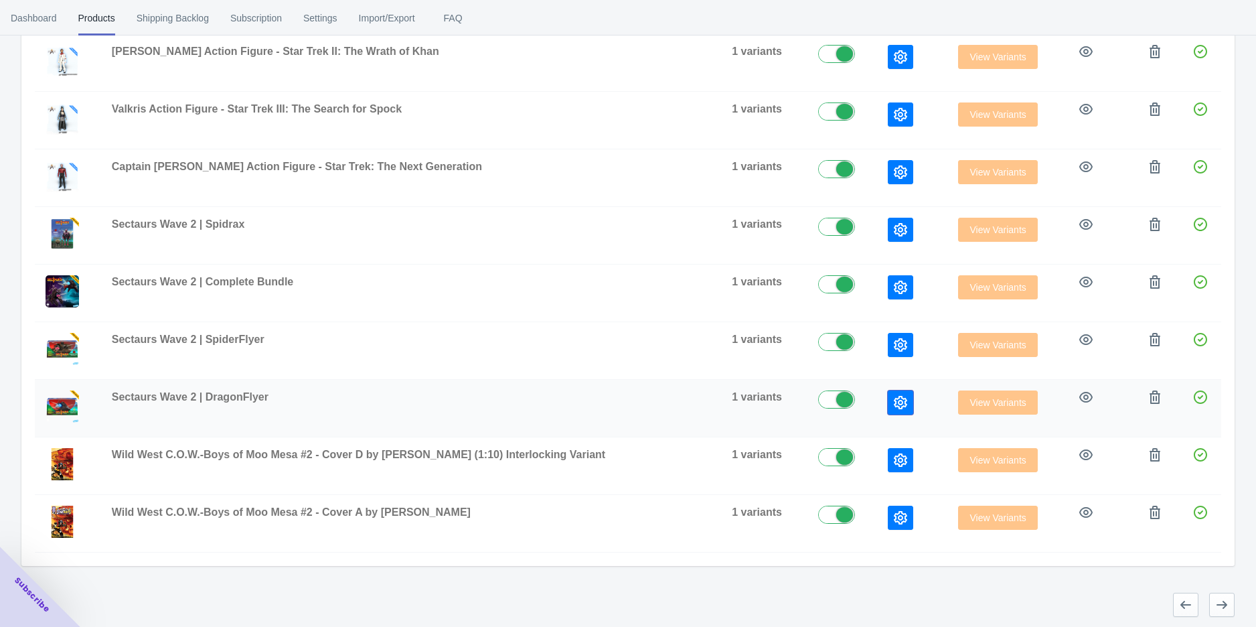
click at [894, 396] on icon "button" at bounding box center [900, 402] width 13 height 13
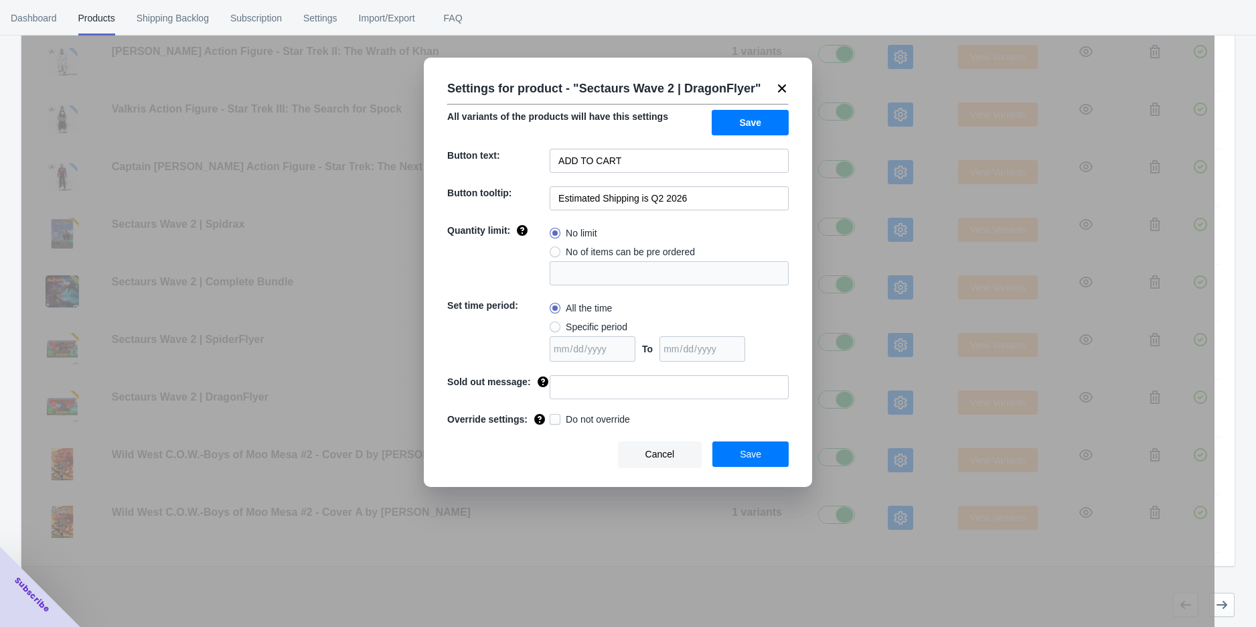
click at [777, 88] on icon at bounding box center [781, 88] width 13 height 13
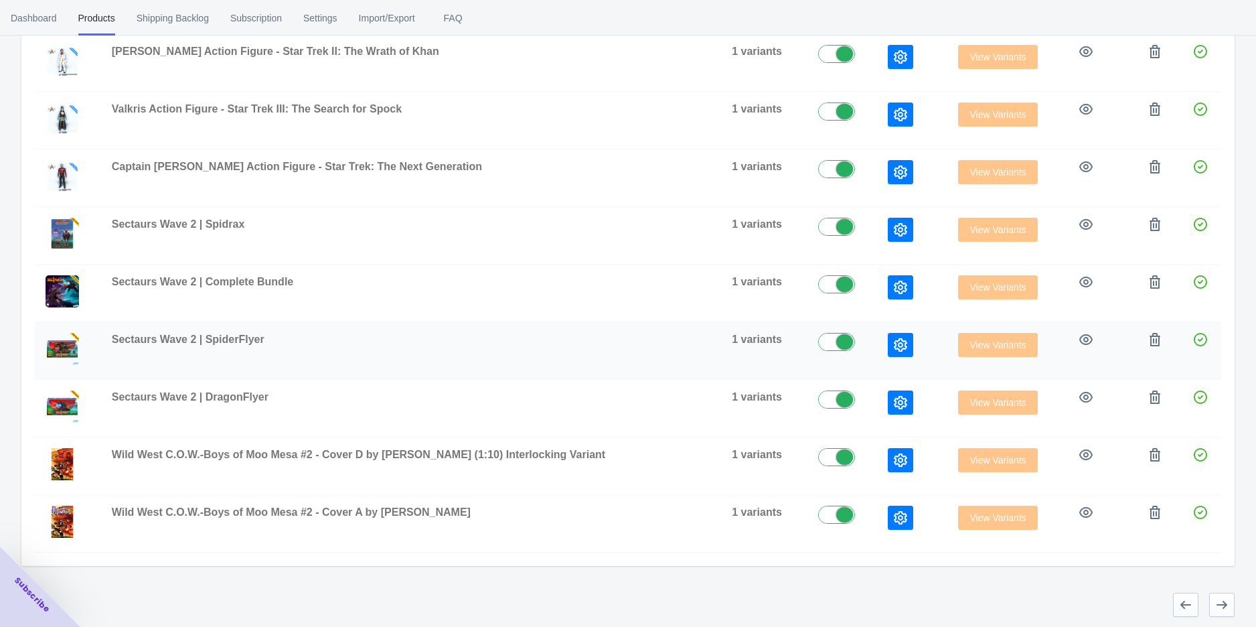
click at [894, 346] on icon "button" at bounding box center [900, 344] width 13 height 13
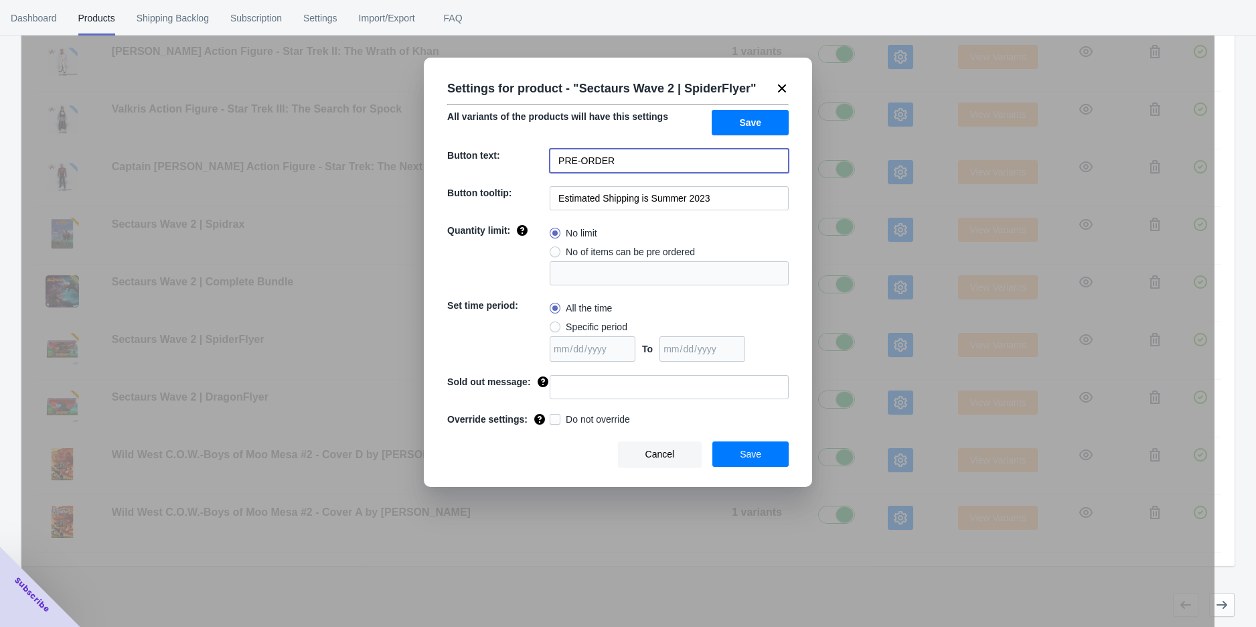
click at [623, 150] on input "PRE-ORDER" at bounding box center [669, 161] width 239 height 24
type input "ADD TO CART"
drag, startPoint x: 709, startPoint y: 196, endPoint x: 650, endPoint y: 191, distance: 58.4
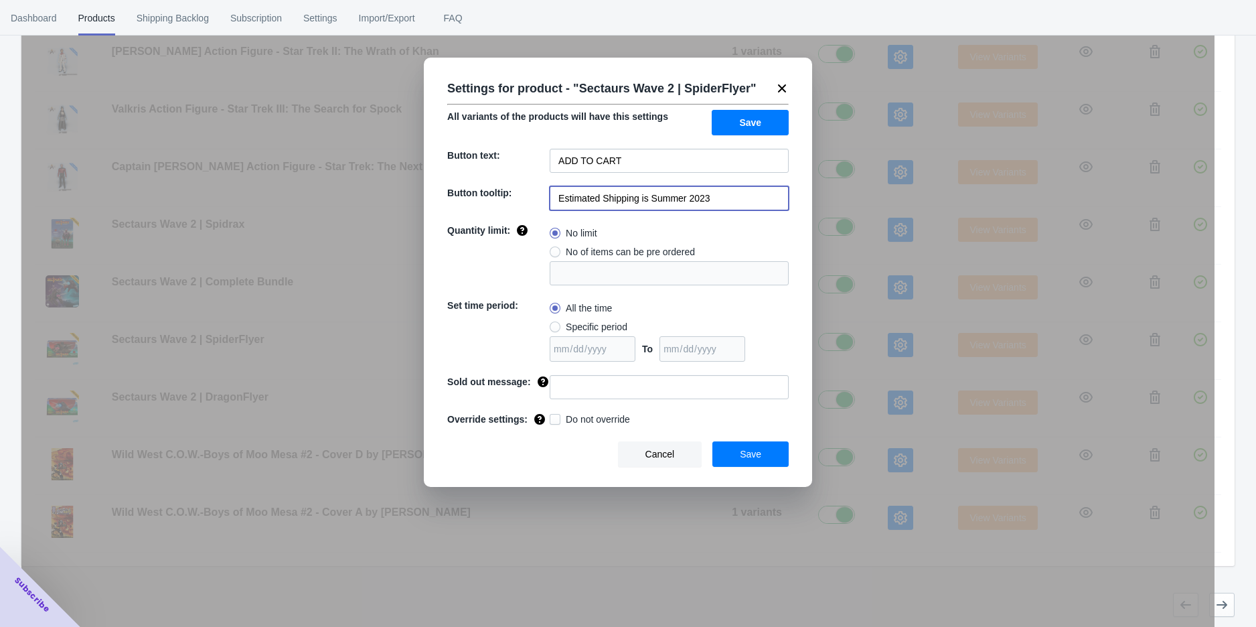
click at [650, 191] on input "Estimated Shipping is Summer 2023" at bounding box center [669, 198] width 239 height 24
type input "Estimated Shipping is Q2 2026"
click at [771, 137] on div "Settings for product - " Sectaurs Wave 2 | SpiderFlyer " All variants of the pr…" at bounding box center [618, 272] width 388 height 429
click at [772, 130] on button "Save" at bounding box center [750, 122] width 77 height 25
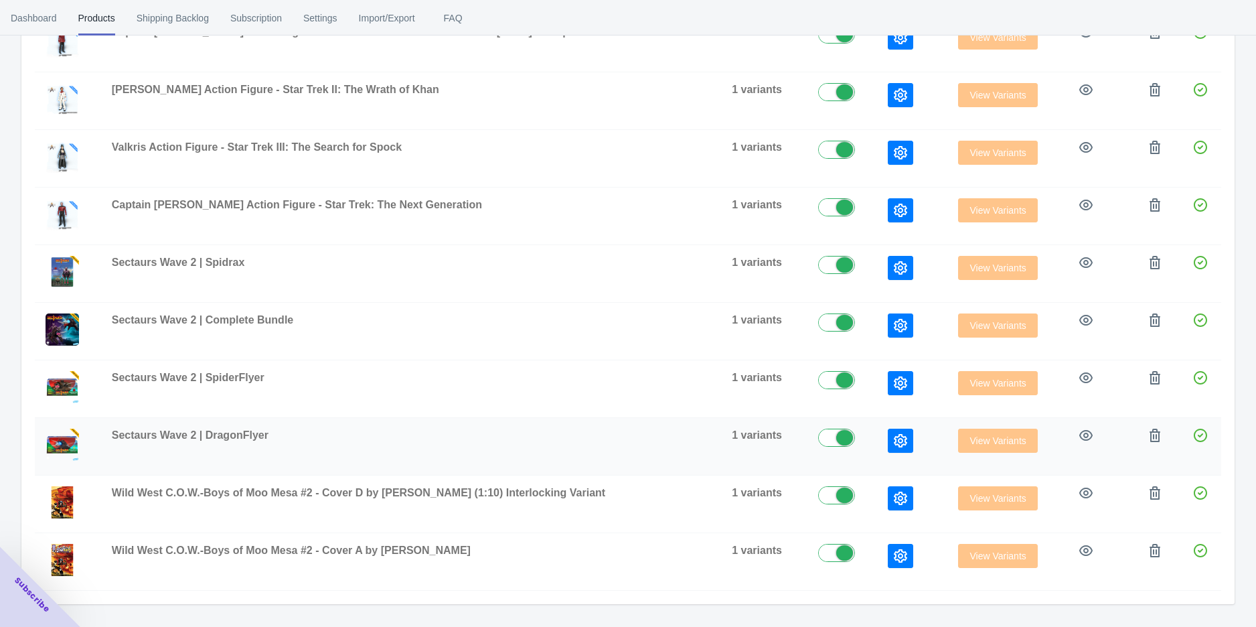
scroll to position [209, 0]
